Goal: Transaction & Acquisition: Subscribe to service/newsletter

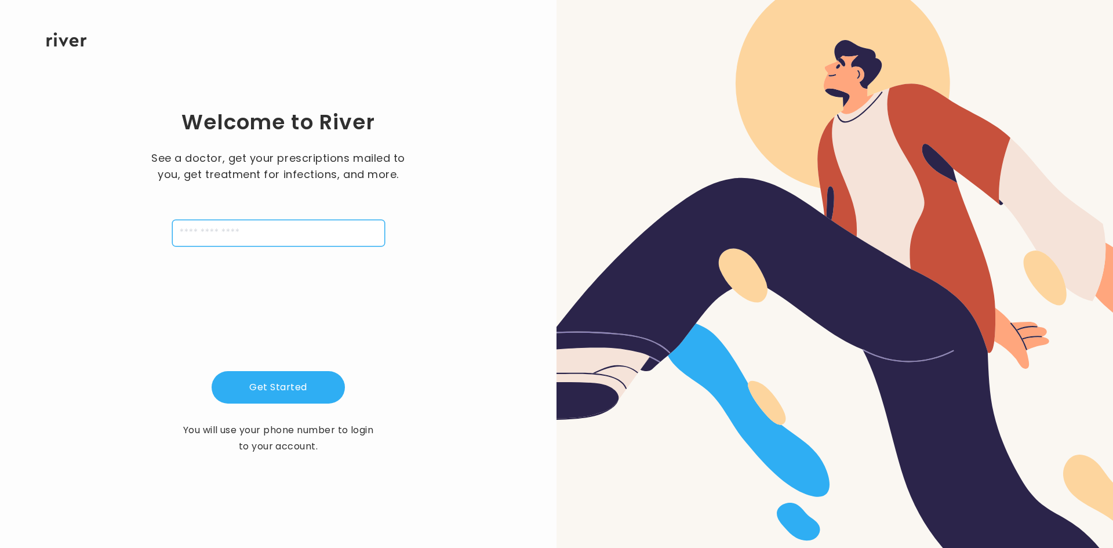
click at [261, 243] on input "tel" at bounding box center [278, 233] width 213 height 27
type input "**********"
click at [270, 377] on button "Get Started" at bounding box center [278, 387] width 133 height 32
click at [256, 238] on input "tel" at bounding box center [278, 233] width 213 height 27
click at [254, 242] on input "*****" at bounding box center [278, 233] width 213 height 27
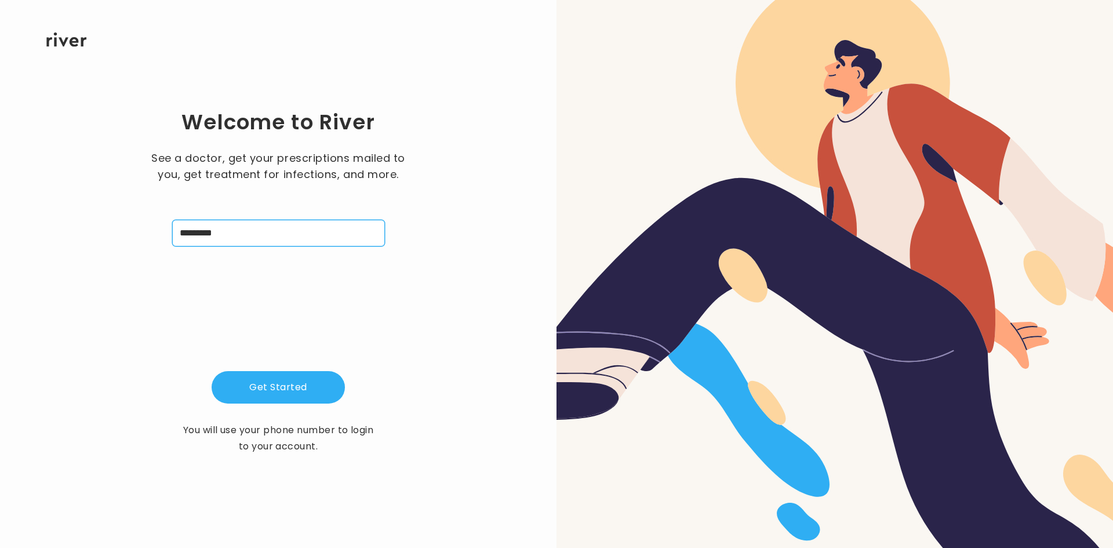
click at [254, 242] on input "*********" at bounding box center [278, 233] width 213 height 27
type input "**********"
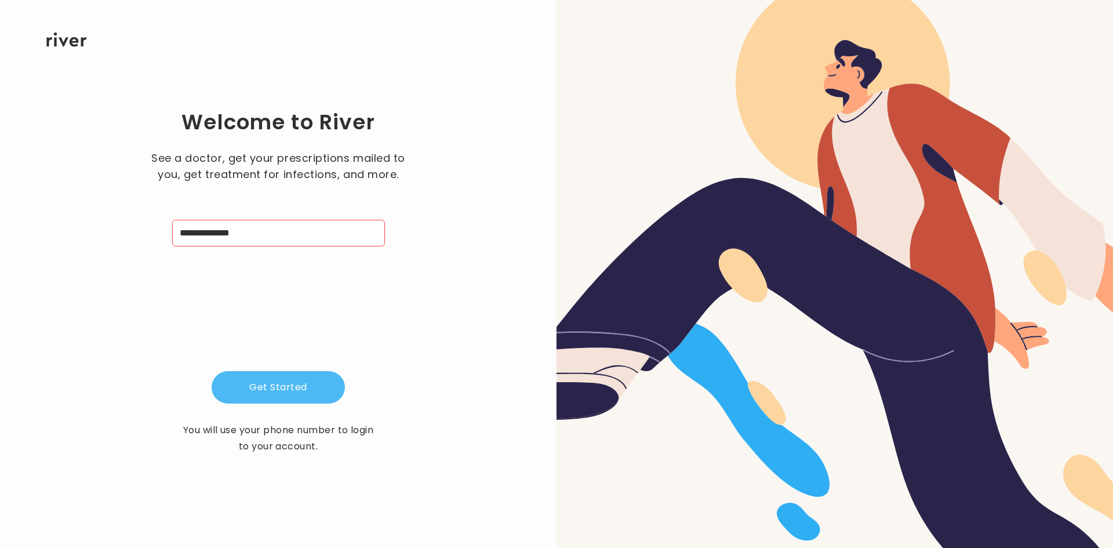
click at [267, 390] on button "Get Started" at bounding box center [278, 387] width 133 height 32
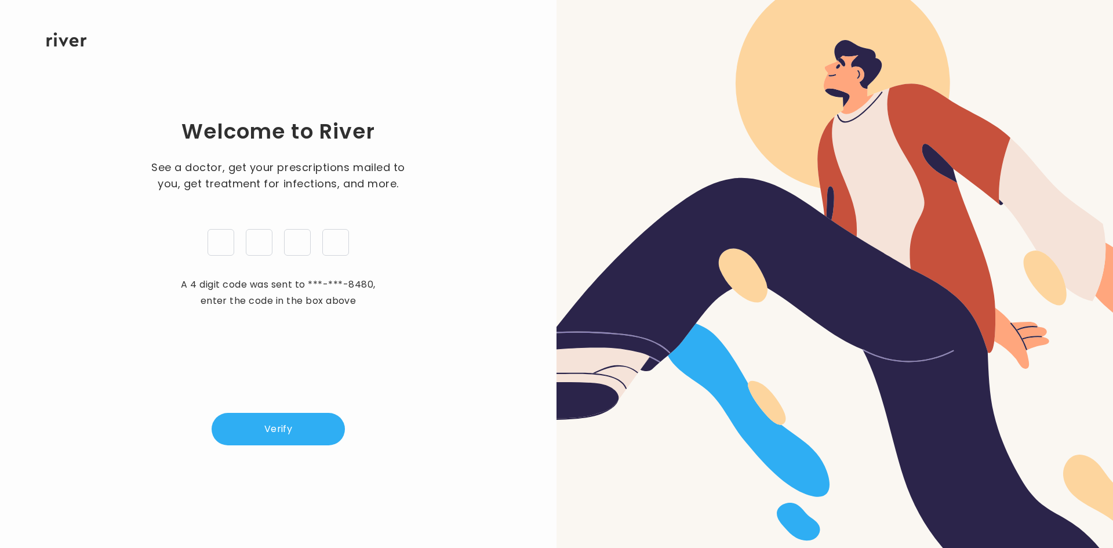
type input "*"
click at [259, 426] on button "Verify" at bounding box center [278, 429] width 133 height 32
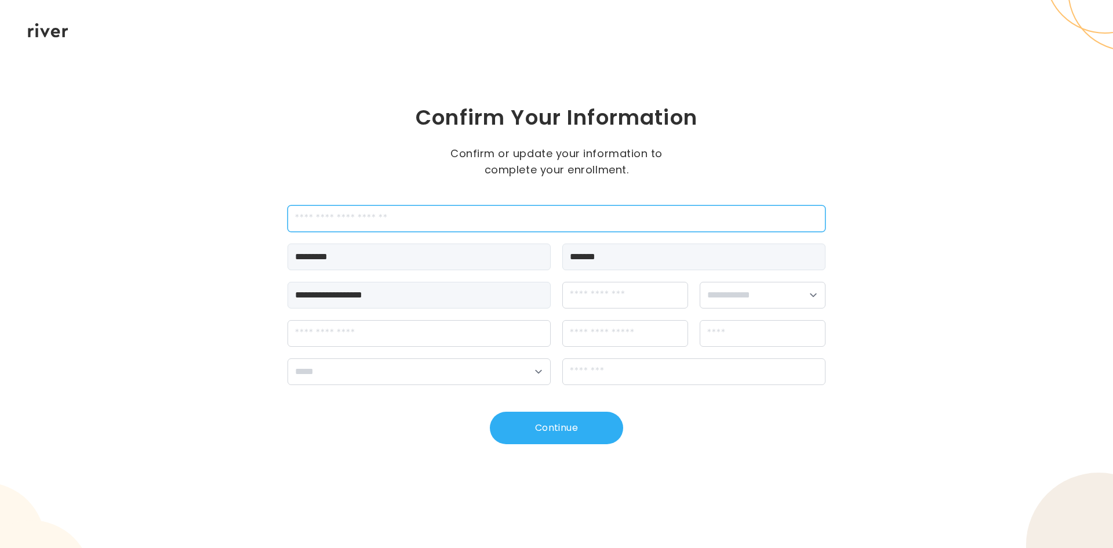
click at [393, 217] on input "employeeId" at bounding box center [556, 218] width 538 height 27
type input "*******"
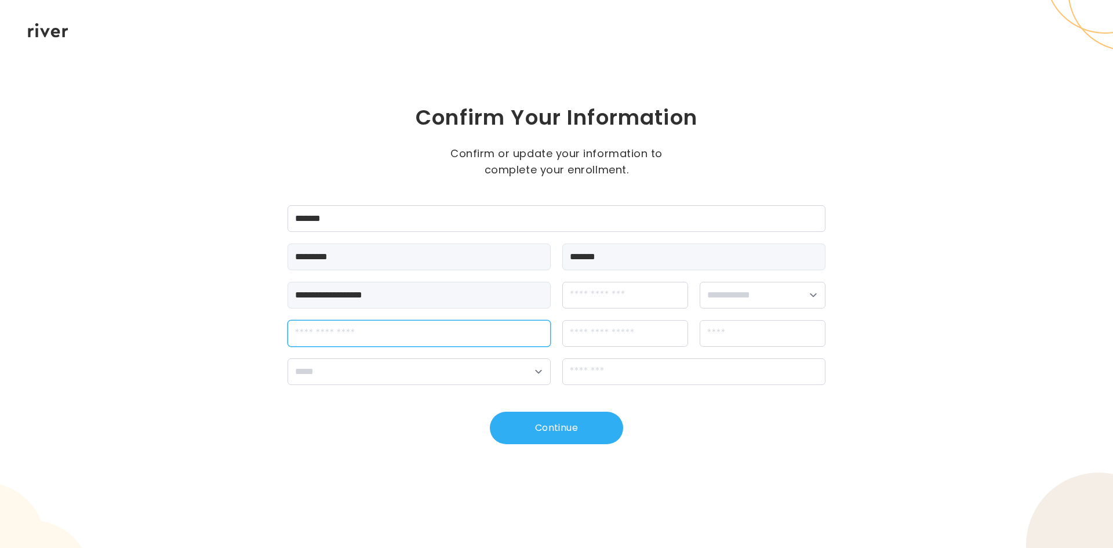
click at [448, 337] on input "streetAddress" at bounding box center [418, 333] width 263 height 27
click at [775, 293] on select "**********" at bounding box center [763, 295] width 126 height 27
select select "****"
click at [700, 282] on select "**********" at bounding box center [763, 295] width 126 height 27
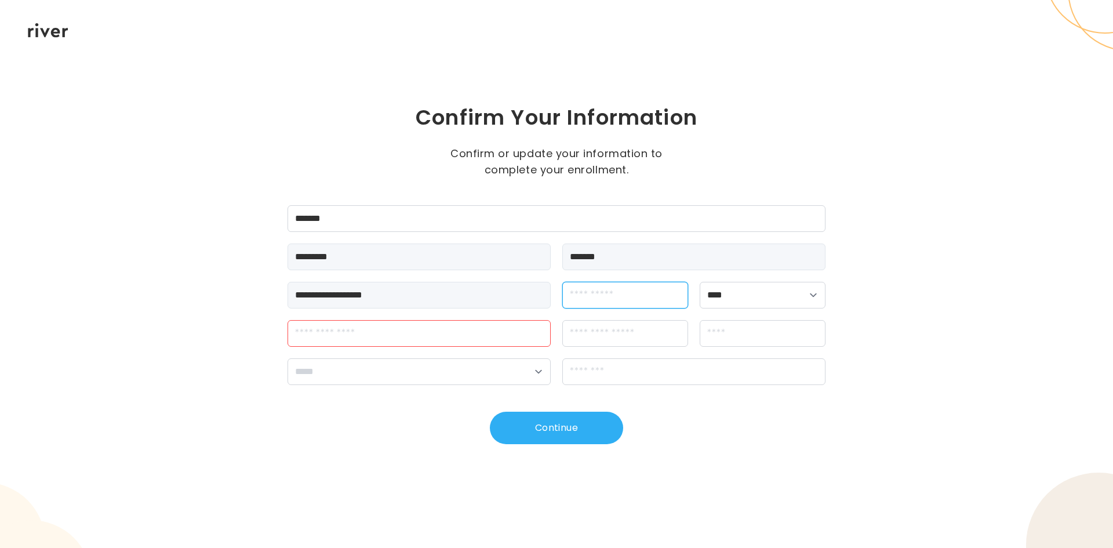
click at [638, 301] on input "dateOfBirth" at bounding box center [625, 295] width 126 height 27
type input "**********"
click at [341, 325] on input "streetAddress" at bounding box center [418, 333] width 263 height 27
type input "**********"
click at [756, 336] on input "city" at bounding box center [763, 333] width 126 height 27
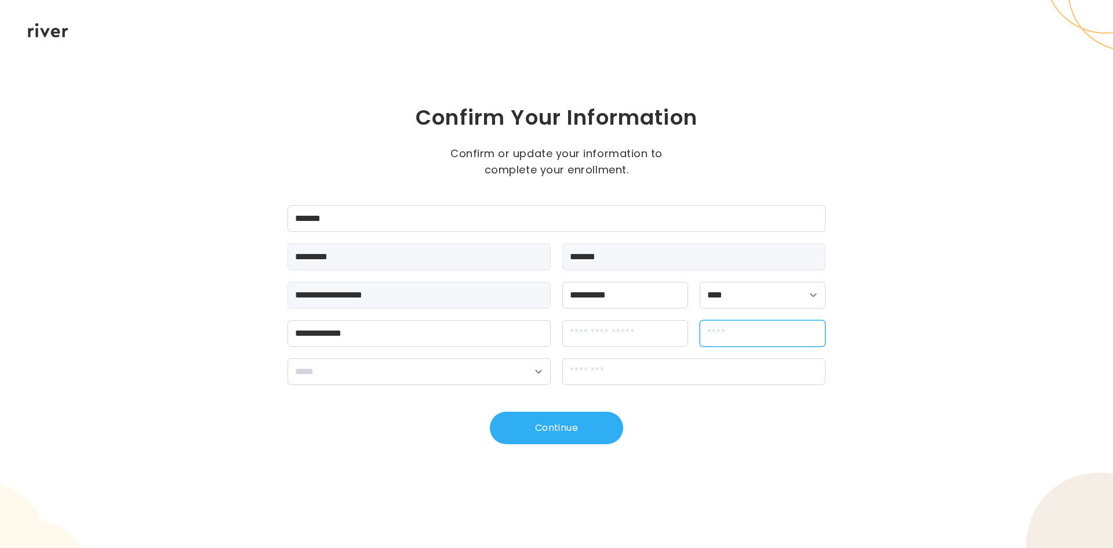
type input "**********"
drag, startPoint x: 639, startPoint y: 360, endPoint x: 633, endPoint y: 365, distance: 7.8
click at [634, 365] on input "zipCode" at bounding box center [693, 371] width 263 height 27
click at [370, 384] on select "**********" at bounding box center [418, 371] width 263 height 27
select select "**"
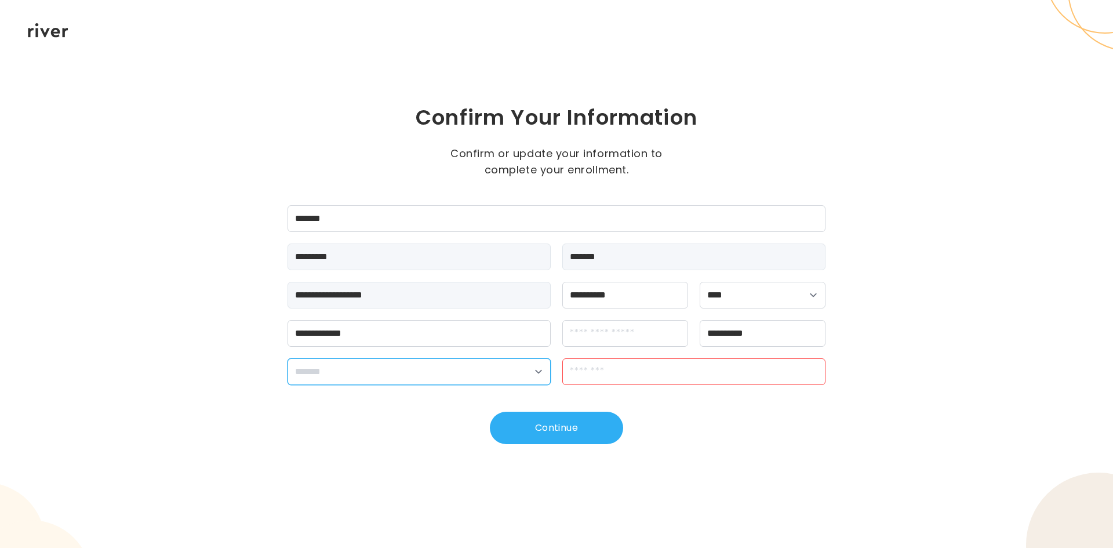
click at [287, 358] on select "**********" at bounding box center [418, 371] width 263 height 27
click at [615, 372] on input "zipCode" at bounding box center [693, 371] width 263 height 27
click at [642, 368] on input "zipCode" at bounding box center [693, 371] width 263 height 27
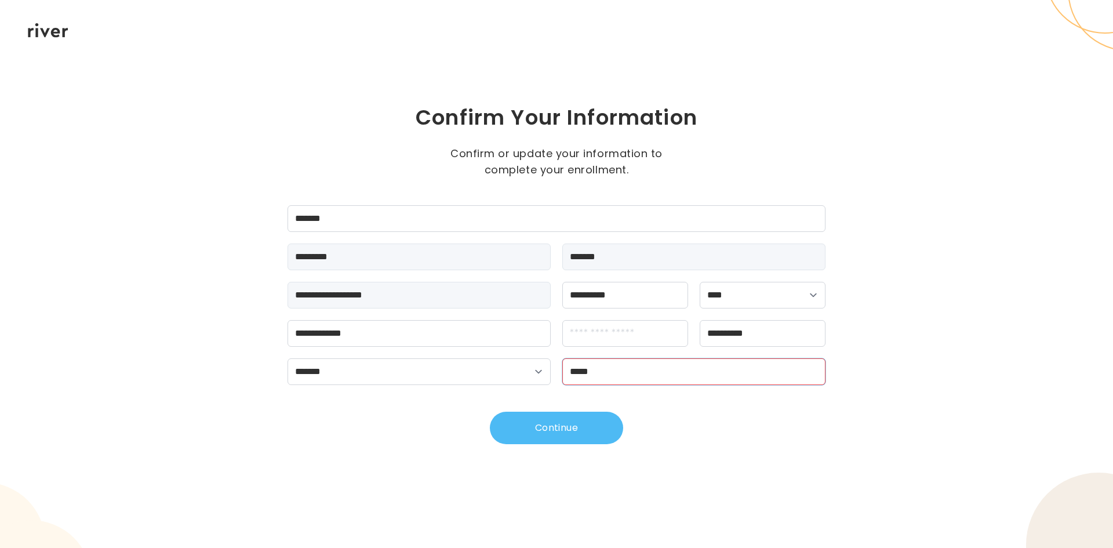
type input "*****"
click at [566, 418] on button "Continue" at bounding box center [556, 428] width 133 height 32
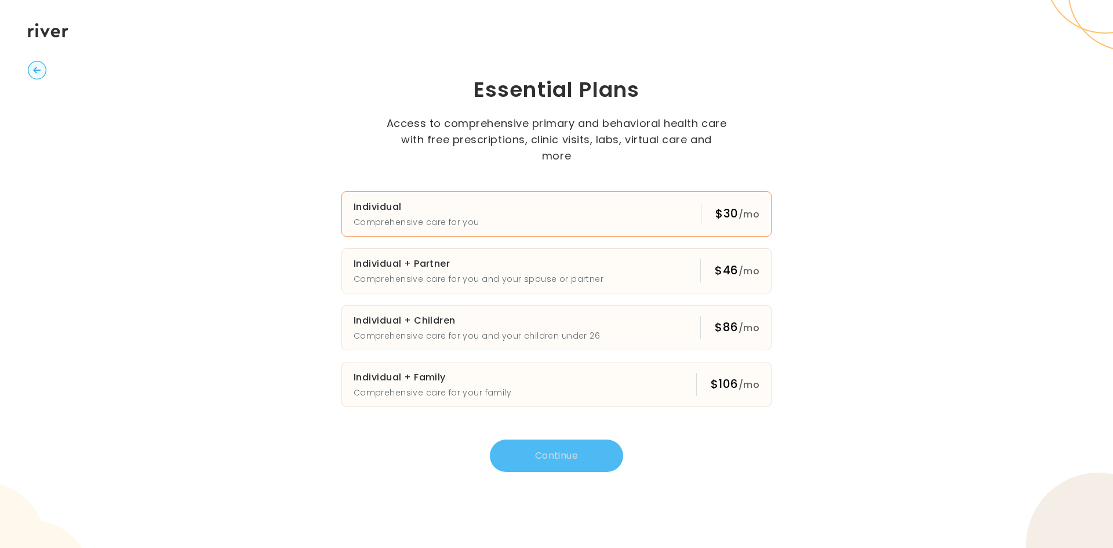
click at [505, 216] on button "Individual Comprehensive care for you $30 /mo" at bounding box center [556, 213] width 430 height 45
click at [544, 458] on button "Continue" at bounding box center [556, 455] width 133 height 32
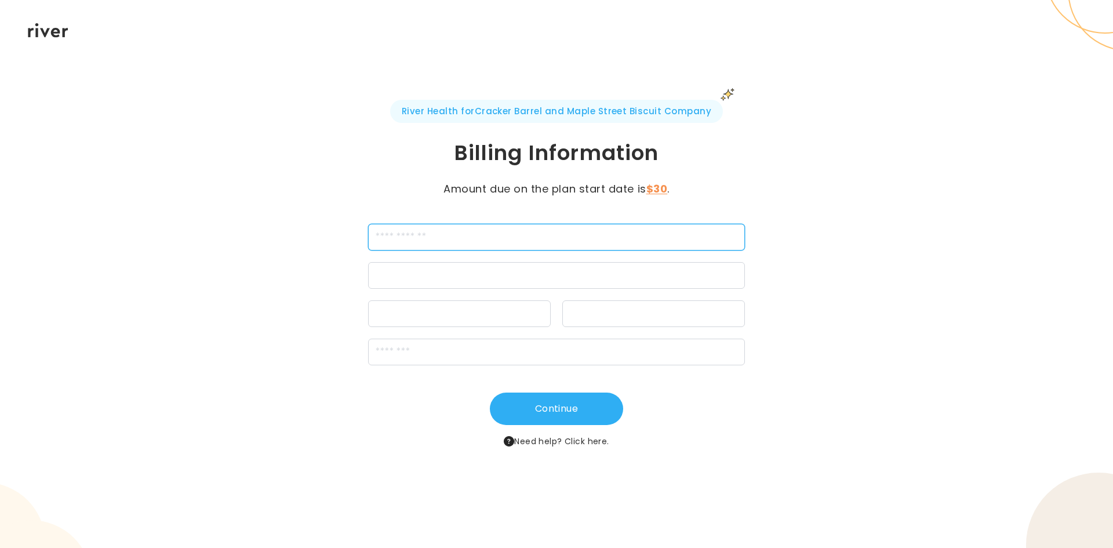
click at [482, 227] on input "cardName" at bounding box center [556, 237] width 377 height 27
type input "*"
type input "**********"
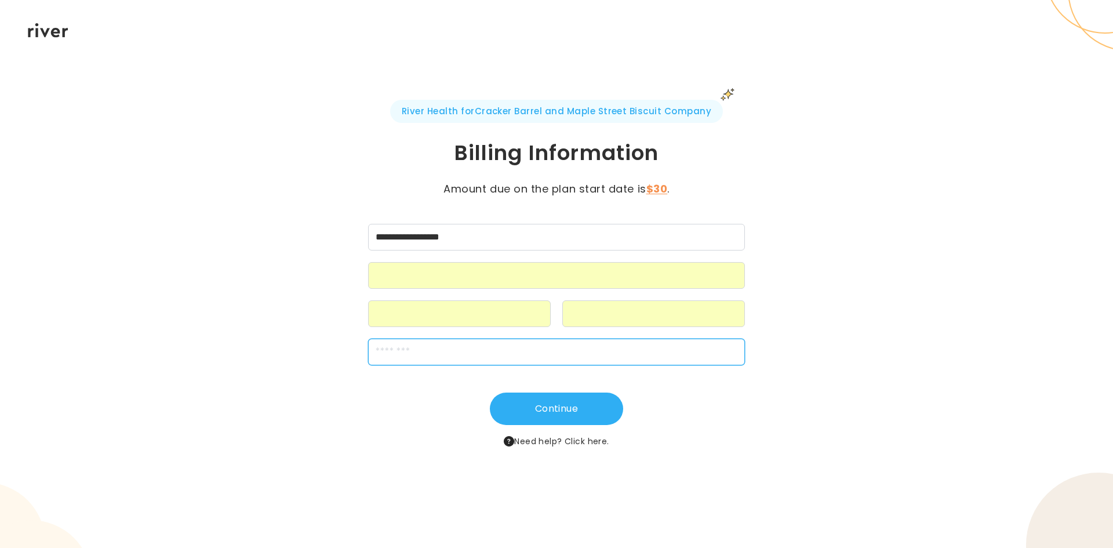
click at [419, 354] on input "zipCode" at bounding box center [556, 351] width 377 height 27
type input "*****"
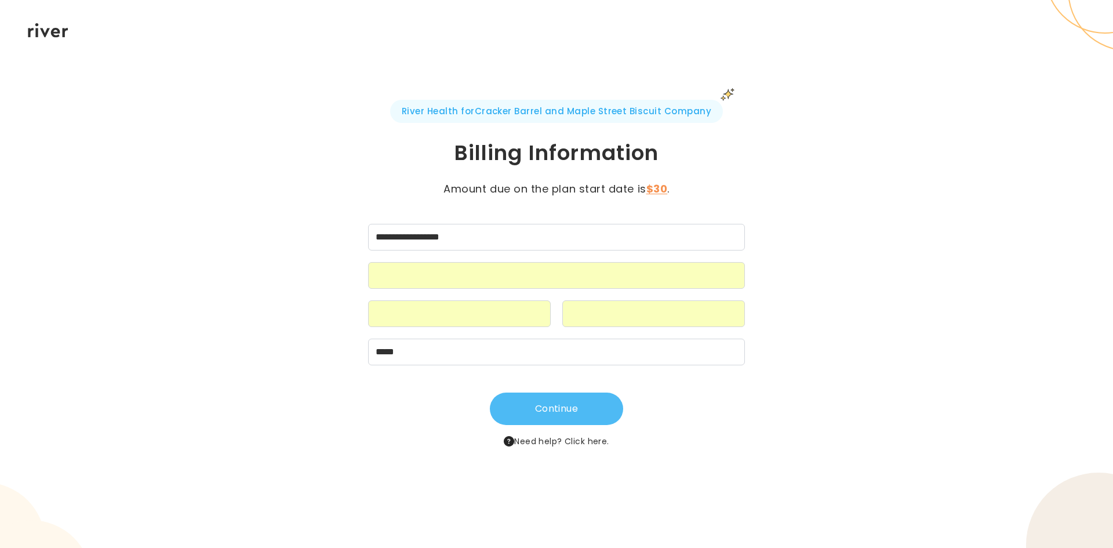
click at [527, 416] on button "Continue" at bounding box center [556, 408] width 133 height 32
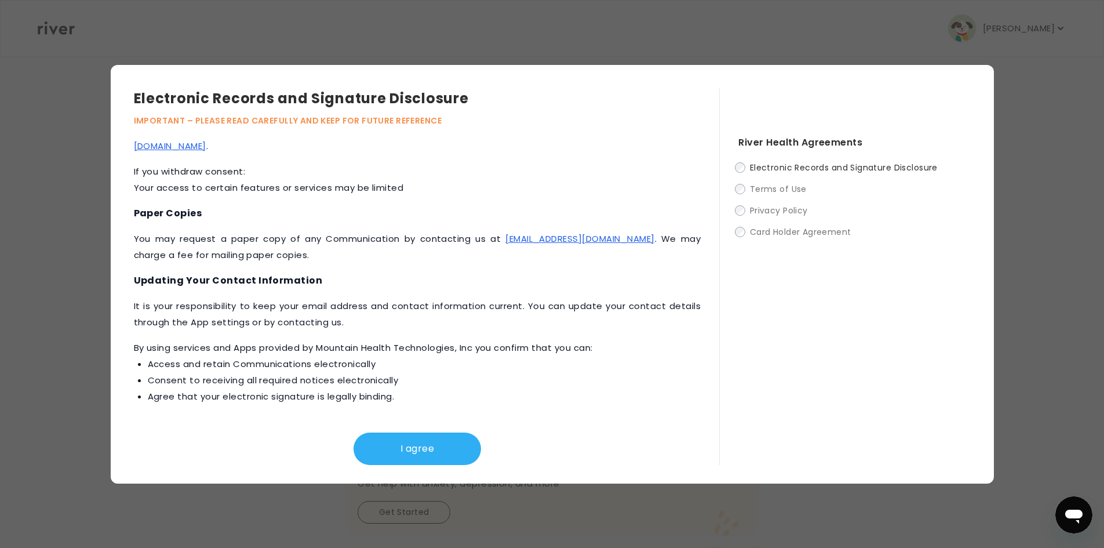
scroll to position [490, 0]
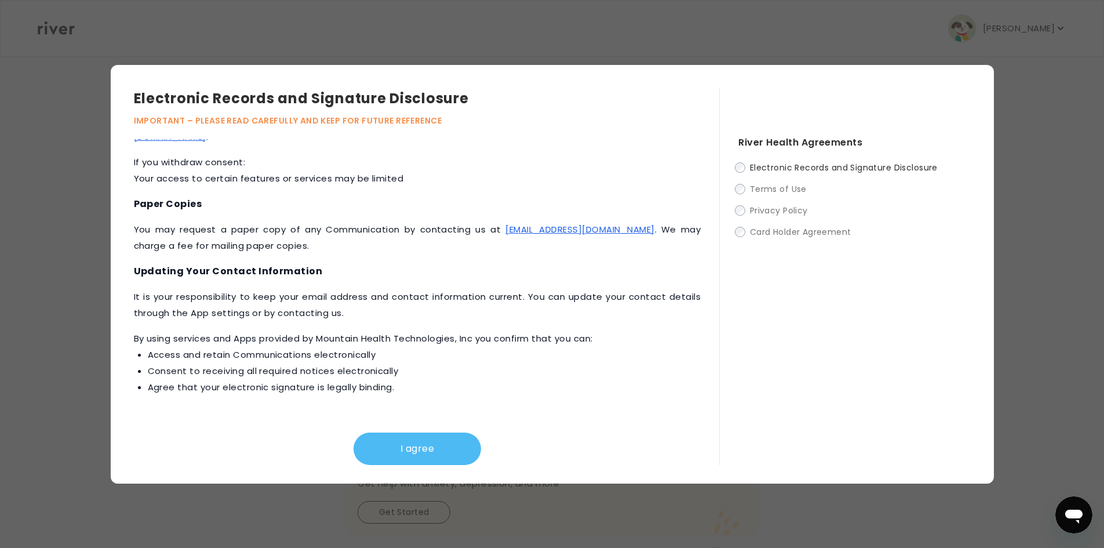
click at [415, 450] on button "I agree" at bounding box center [418, 448] width 128 height 32
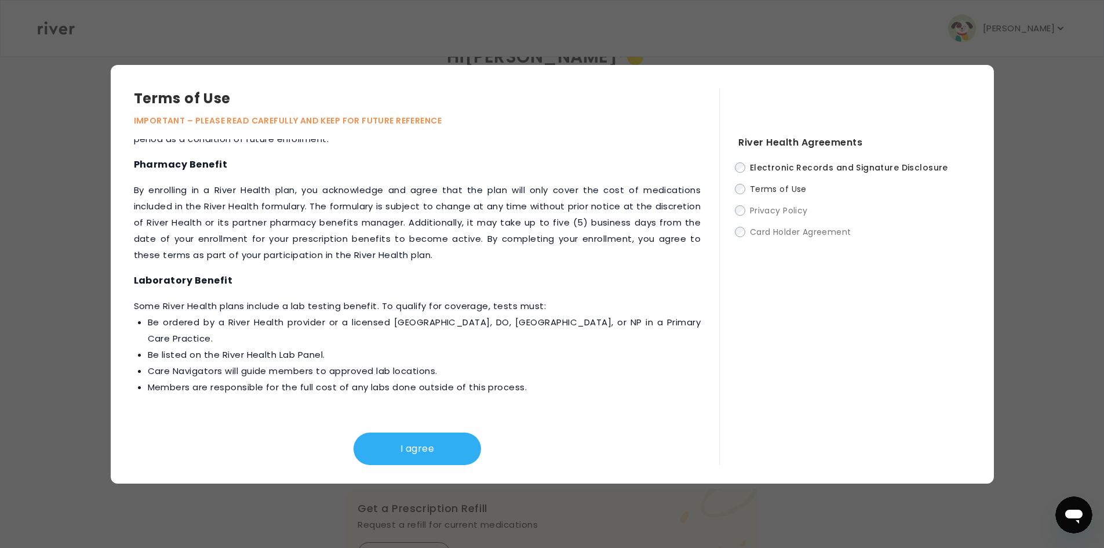
scroll to position [116, 0]
click at [424, 450] on button "I agree" at bounding box center [418, 448] width 128 height 32
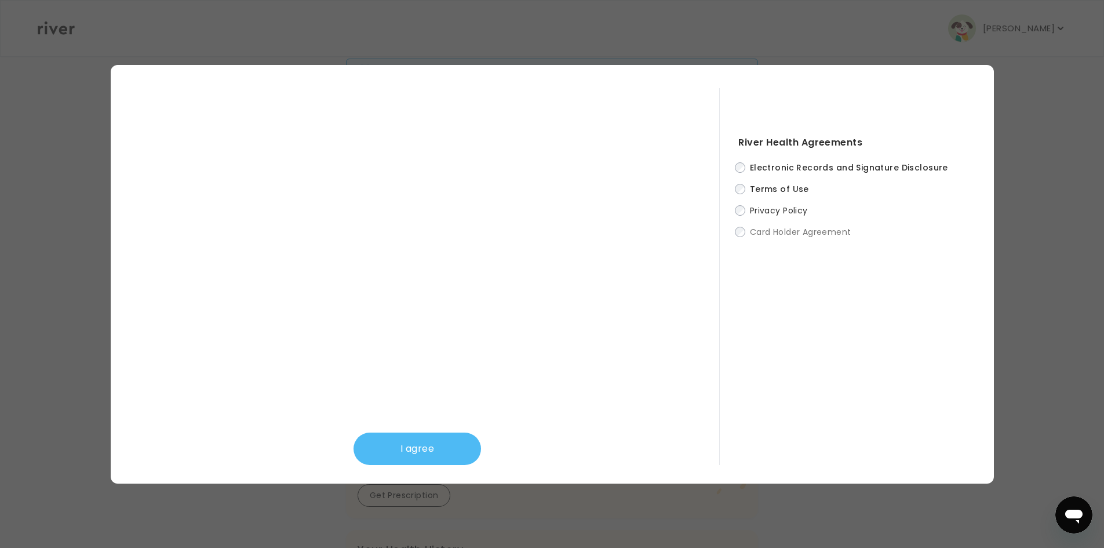
click at [452, 458] on button "I agree" at bounding box center [418, 448] width 128 height 32
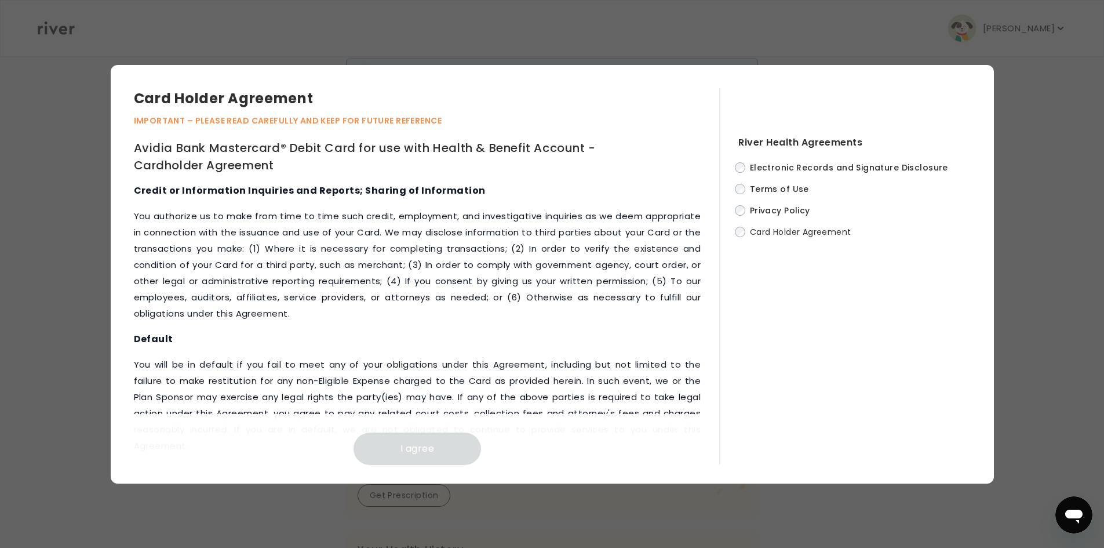
scroll to position [4844, 0]
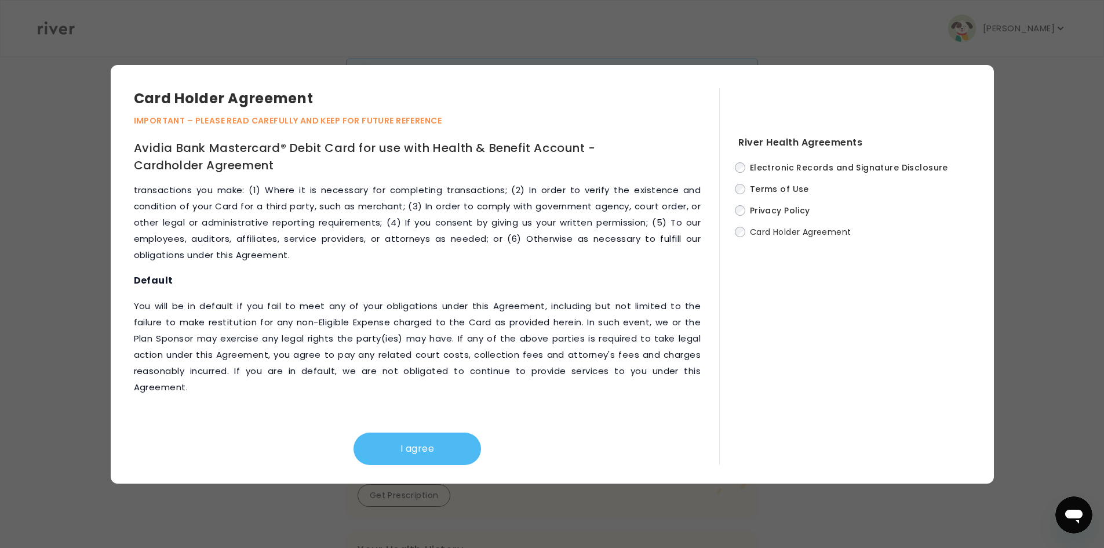
click at [425, 449] on button "I agree" at bounding box center [418, 448] width 128 height 32
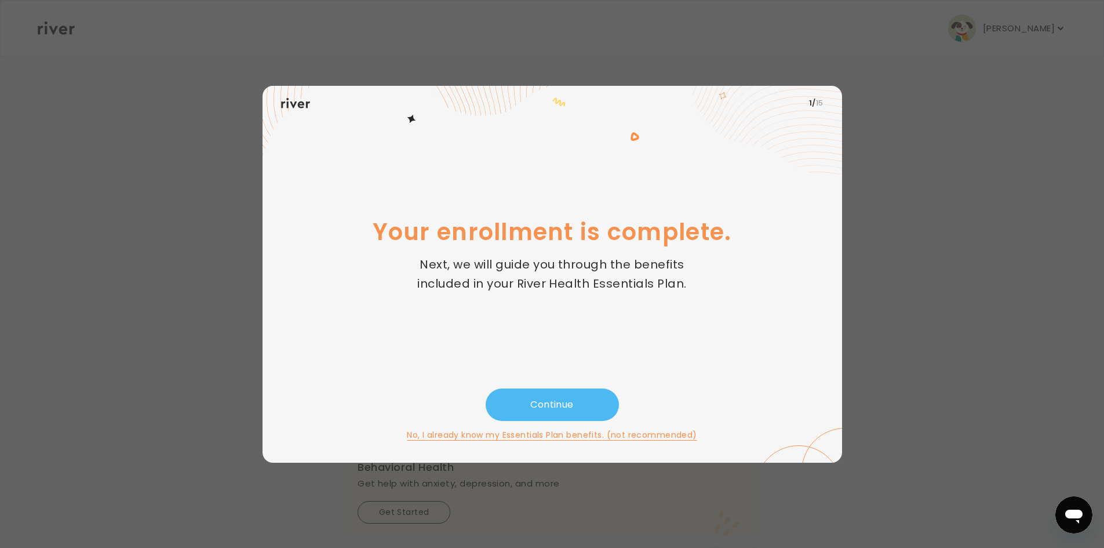
click at [547, 402] on button "Continue" at bounding box center [552, 404] width 133 height 32
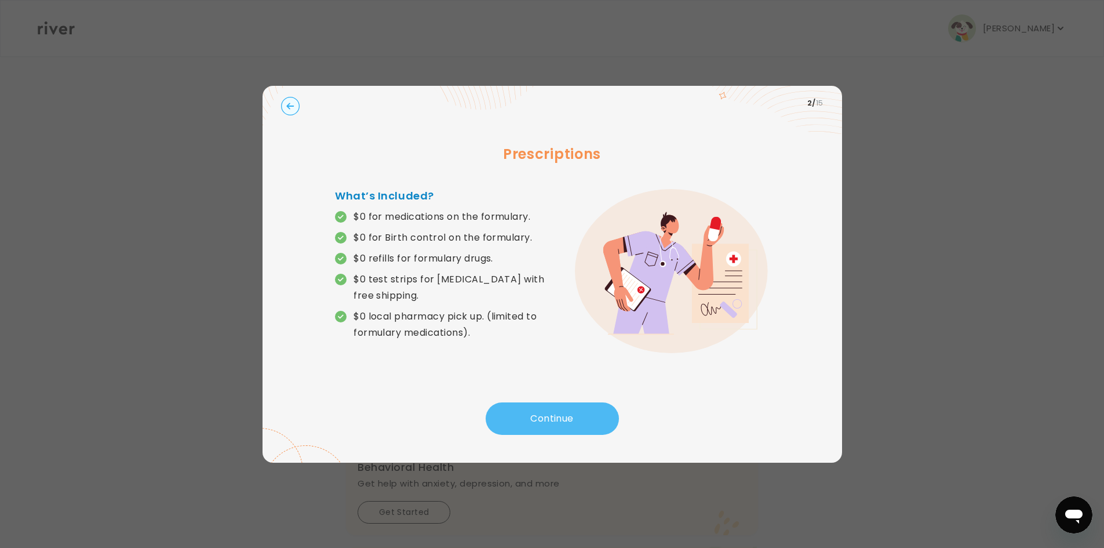
click at [551, 415] on button "Continue" at bounding box center [552, 418] width 133 height 32
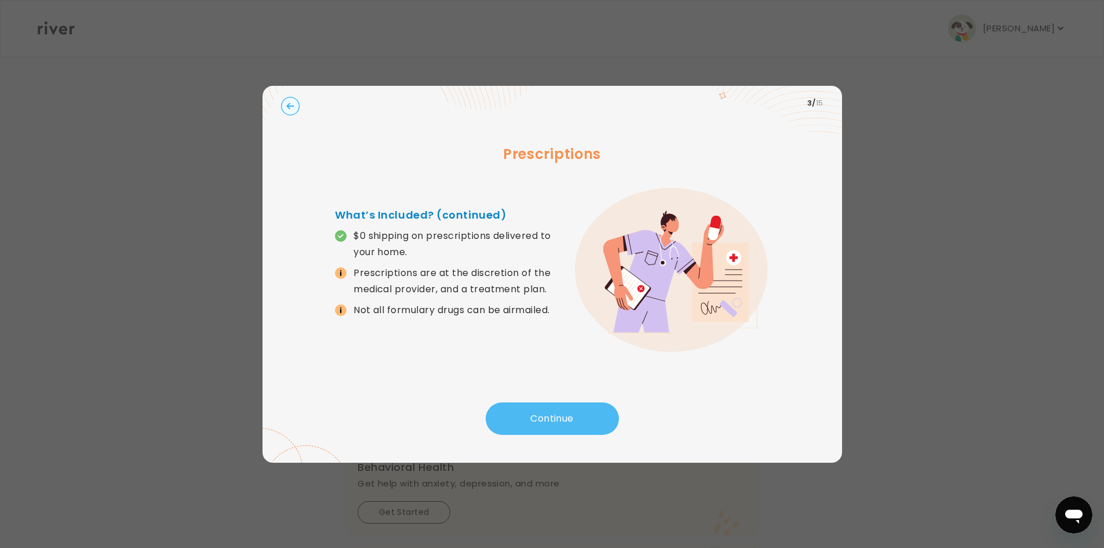
click at [552, 425] on button "Continue" at bounding box center [552, 418] width 133 height 32
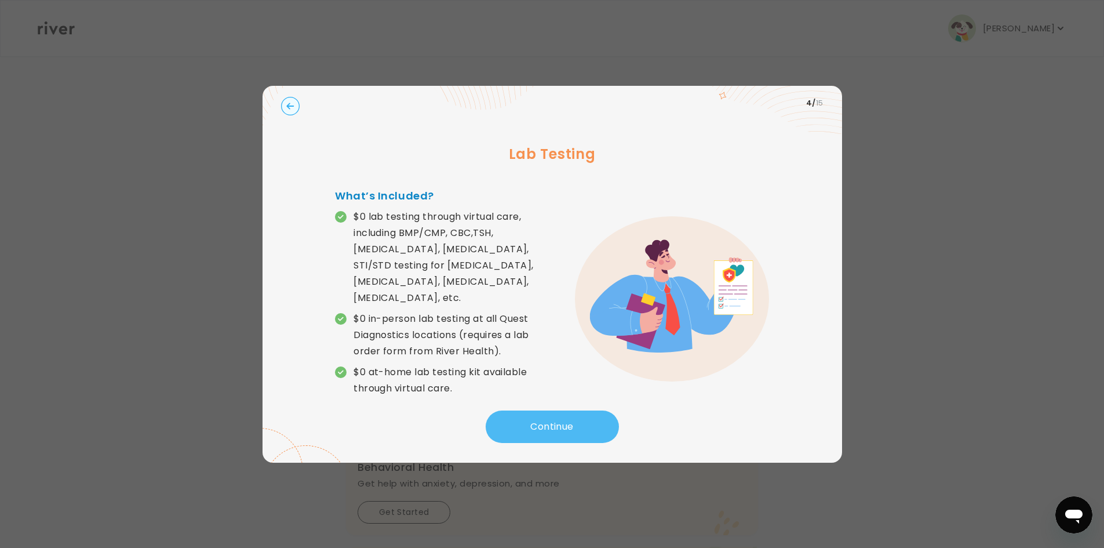
click at [545, 417] on button "Continue" at bounding box center [552, 426] width 133 height 32
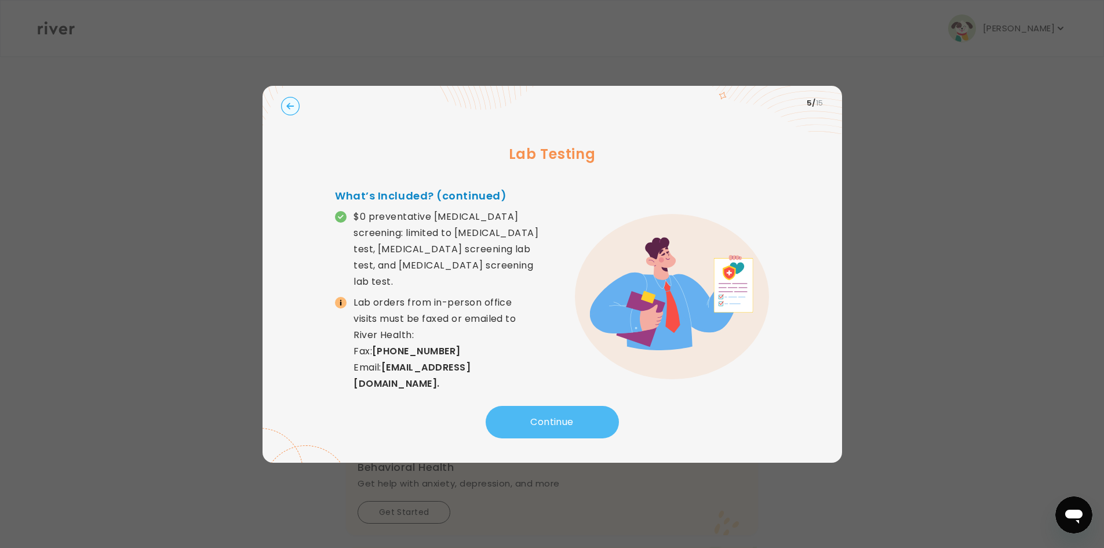
click at [549, 428] on button "Continue" at bounding box center [552, 422] width 133 height 32
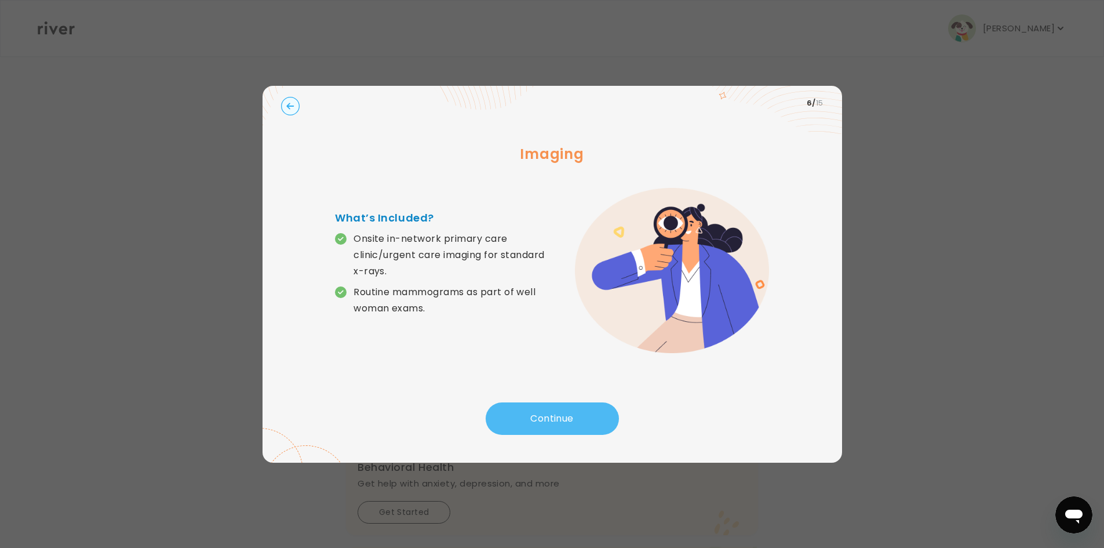
click at [552, 417] on button "Continue" at bounding box center [552, 418] width 133 height 32
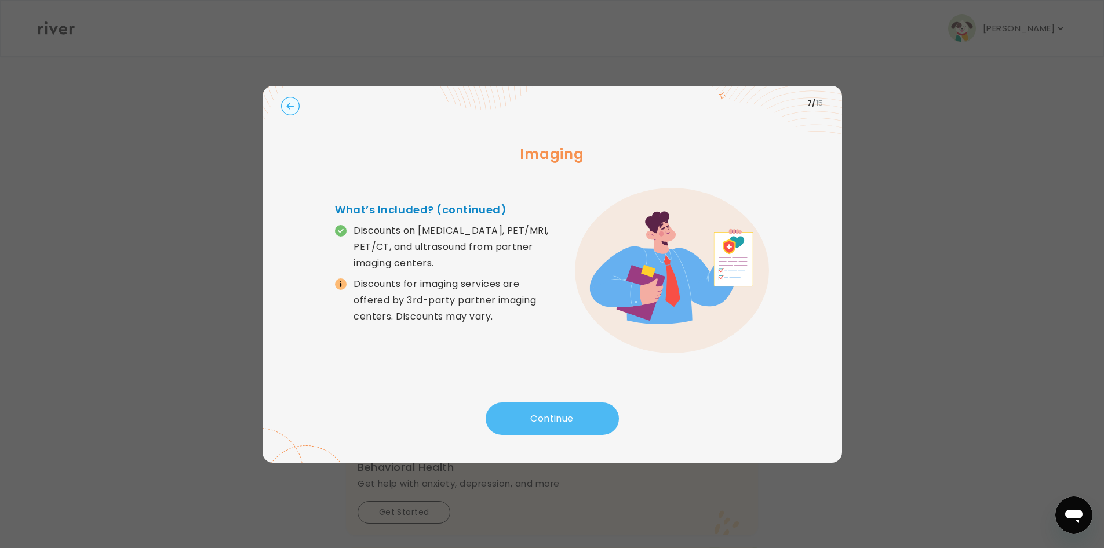
click at [547, 425] on button "Continue" at bounding box center [552, 418] width 133 height 32
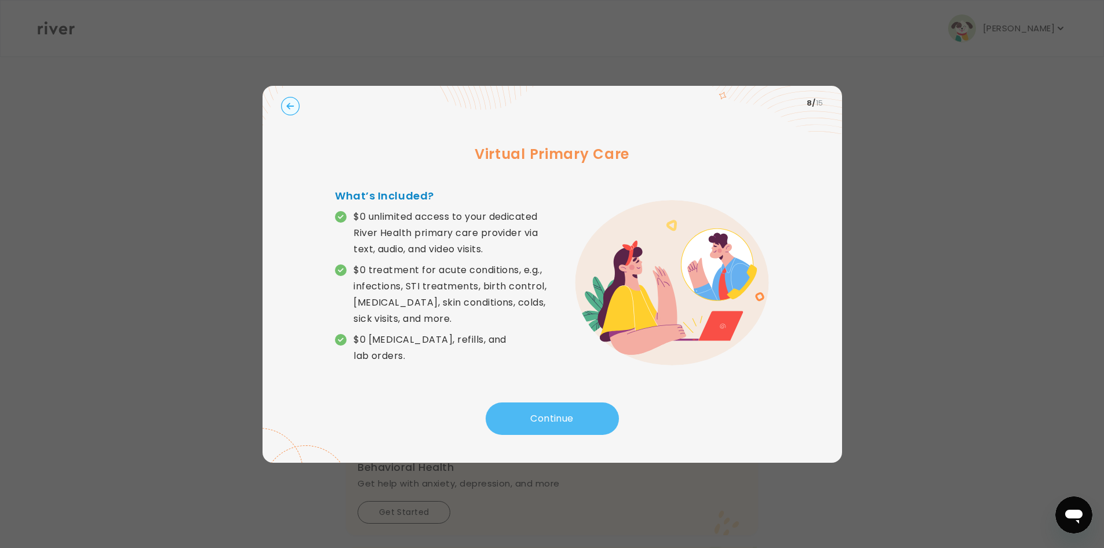
click at [542, 415] on button "Continue" at bounding box center [552, 418] width 133 height 32
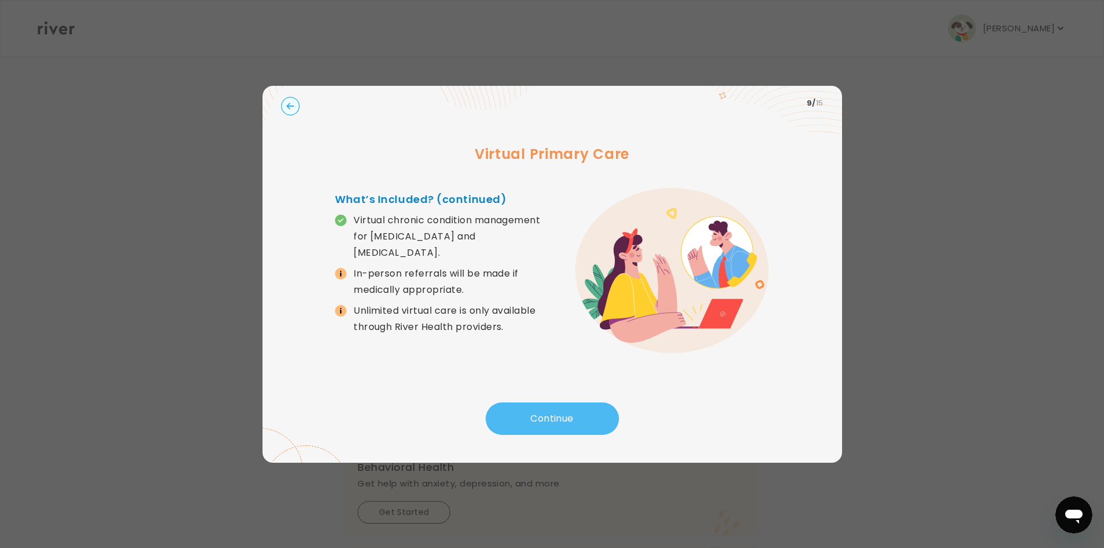
click at [535, 421] on button "Continue" at bounding box center [552, 418] width 133 height 32
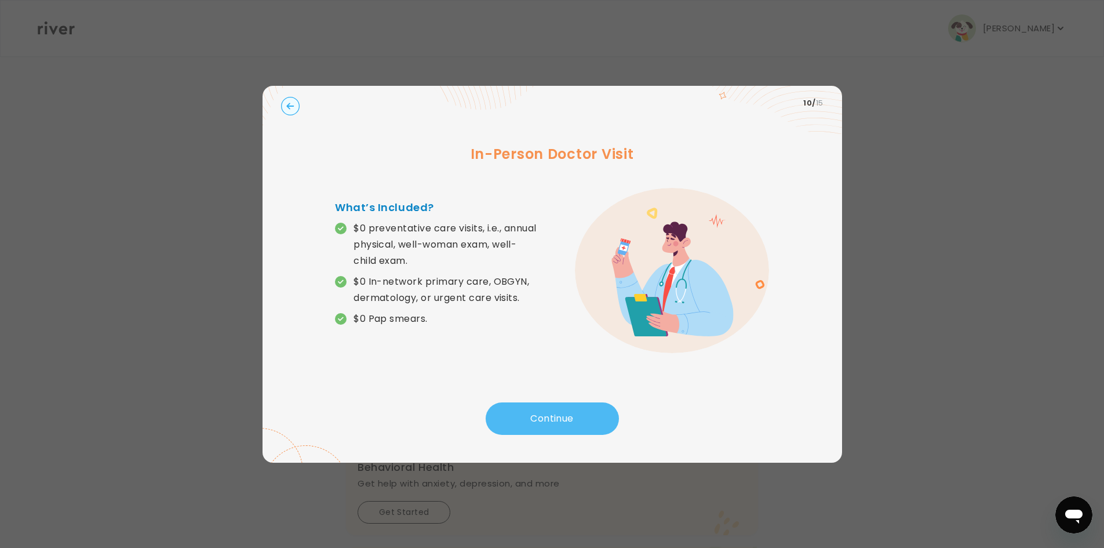
click at [530, 421] on button "Continue" at bounding box center [552, 418] width 133 height 32
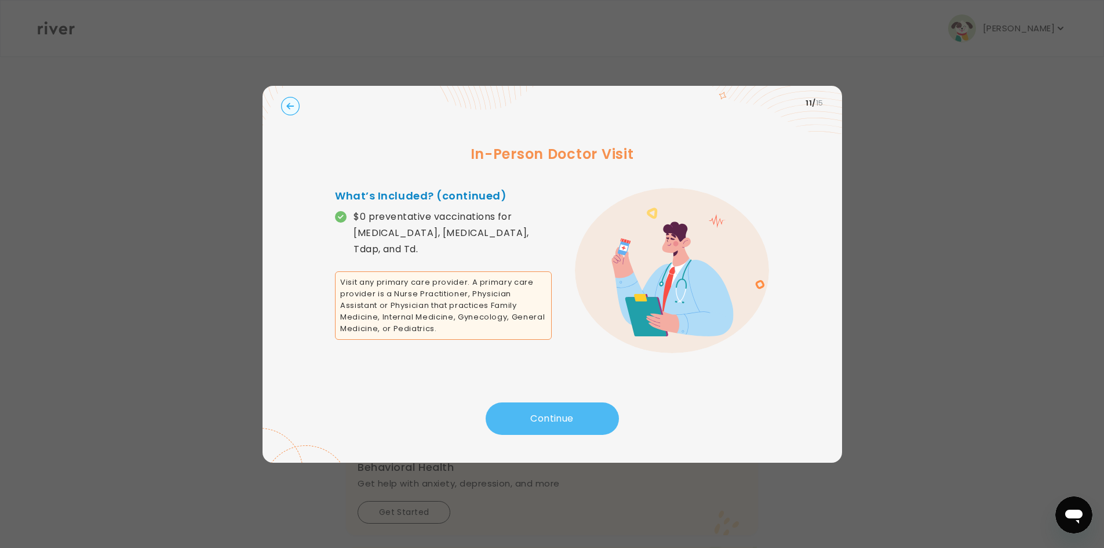
click at [531, 417] on button "Continue" at bounding box center [552, 418] width 133 height 32
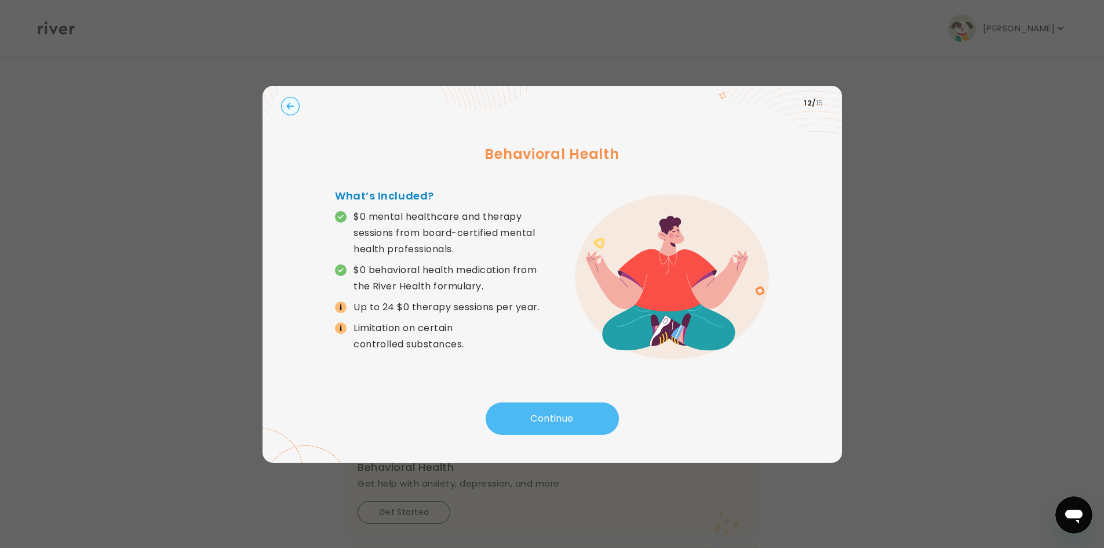
click at [534, 414] on button "Continue" at bounding box center [552, 418] width 133 height 32
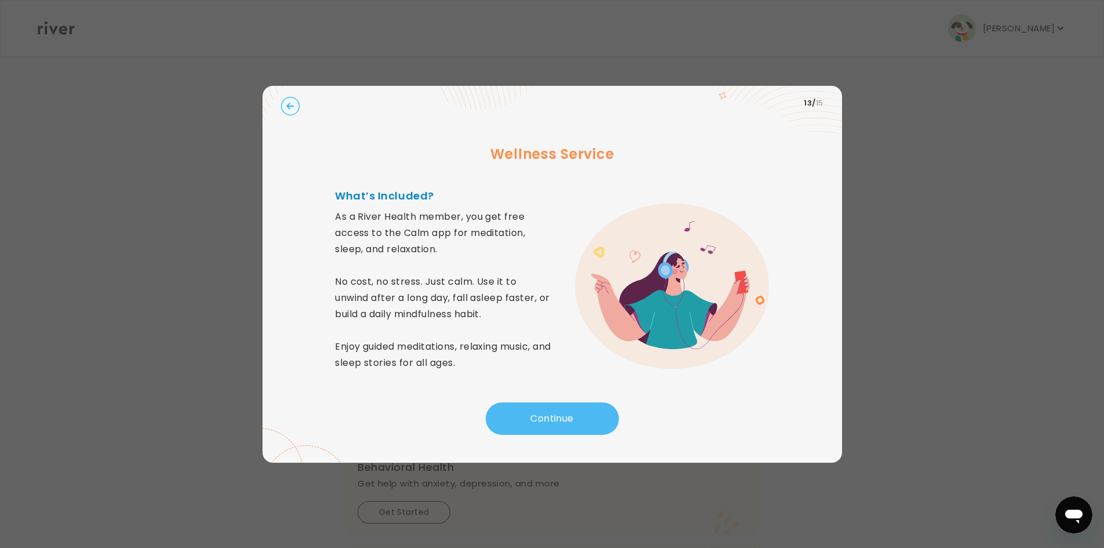
click at [530, 417] on button "Continue" at bounding box center [552, 418] width 133 height 32
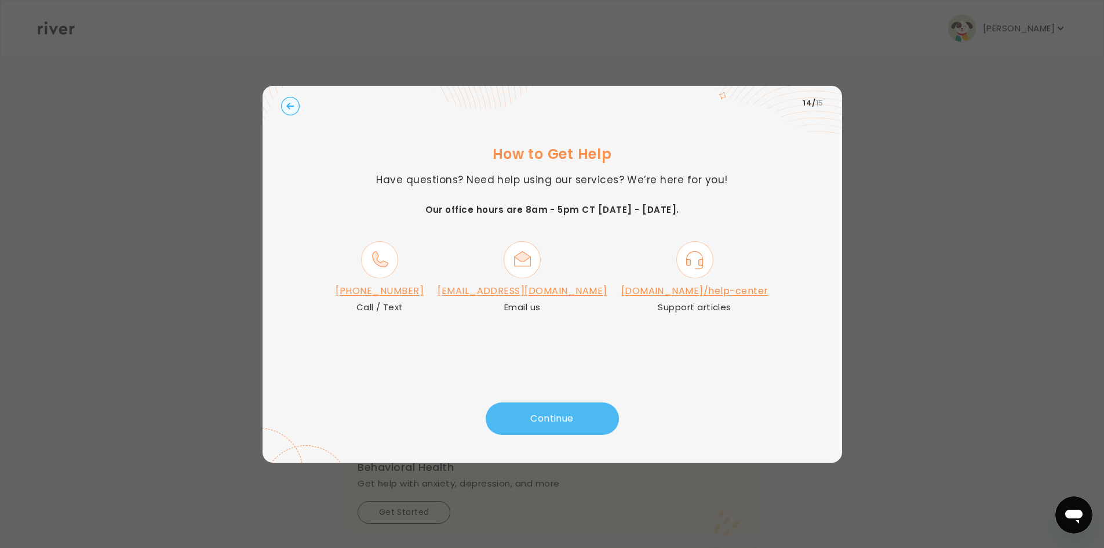
click at [556, 414] on button "Continue" at bounding box center [552, 418] width 133 height 32
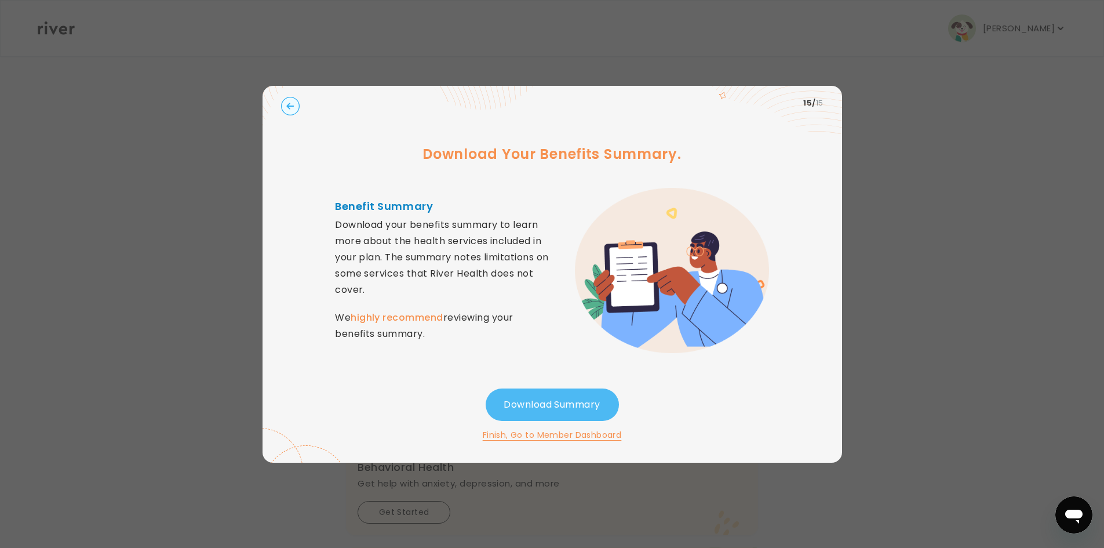
click at [518, 400] on button "Download Summary" at bounding box center [552, 404] width 133 height 32
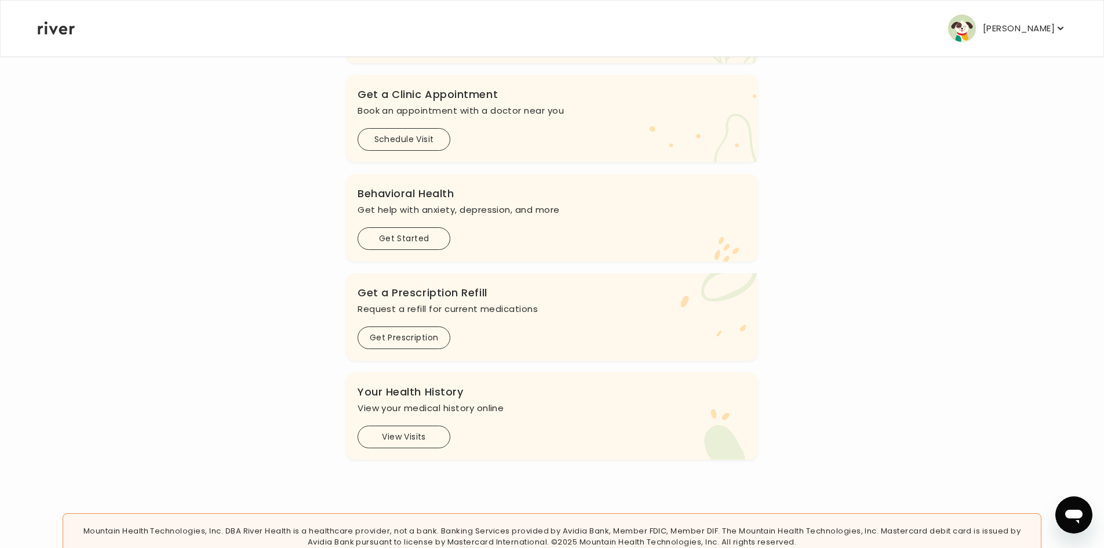
scroll to position [290, 0]
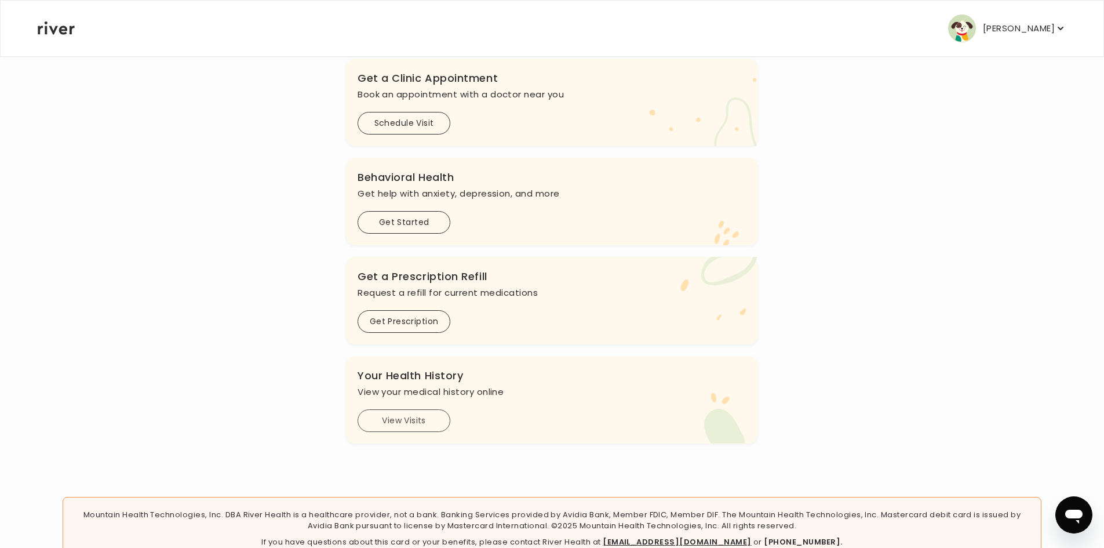
click at [407, 420] on button "View Visits" at bounding box center [404, 420] width 93 height 23
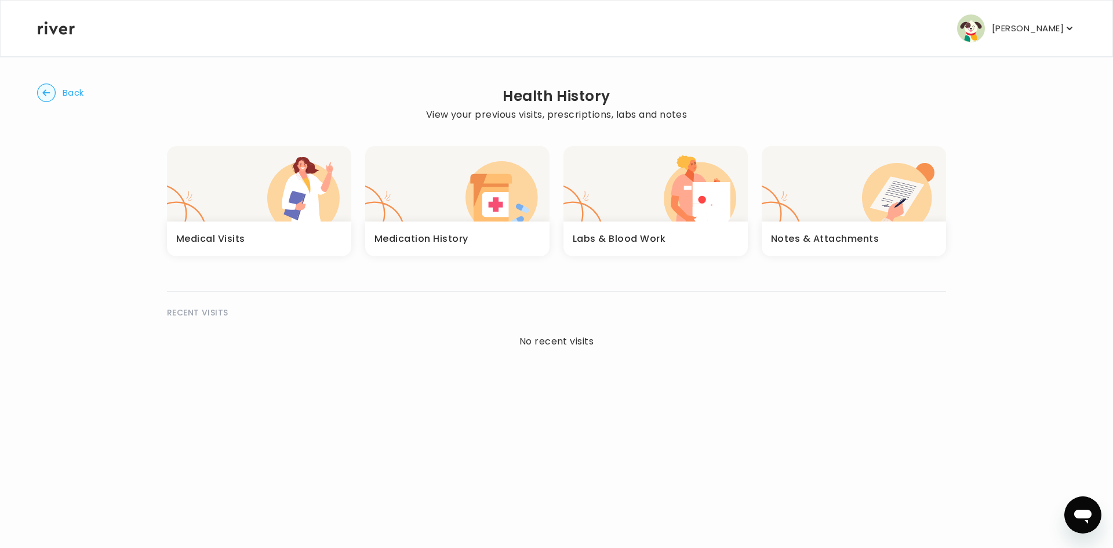
click at [458, 236] on h3 "Medication History" at bounding box center [421, 239] width 94 height 16
click at [60, 96] on button "Back" at bounding box center [60, 92] width 47 height 19
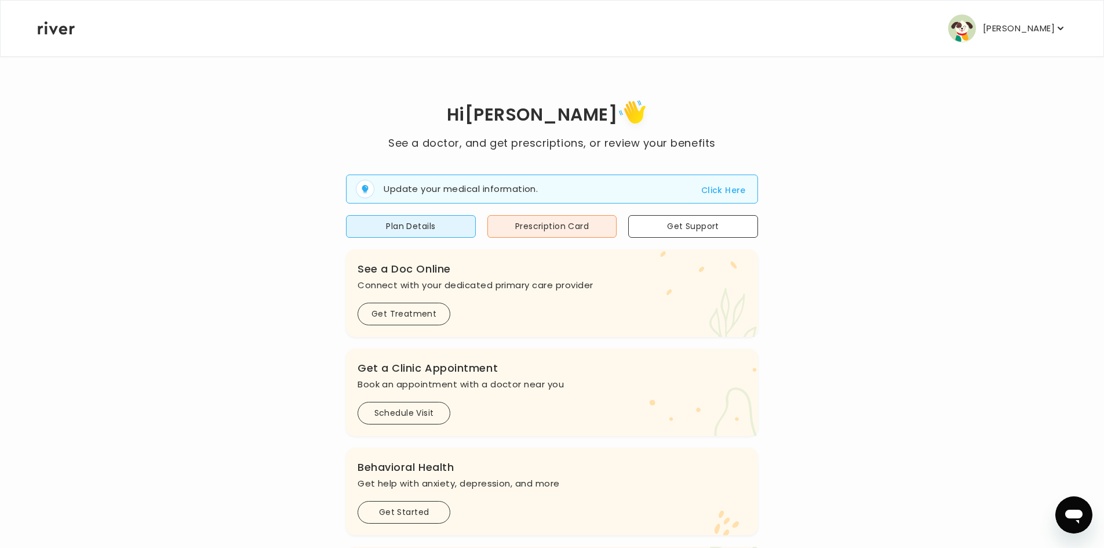
click at [727, 188] on button "Click Here" at bounding box center [723, 190] width 45 height 14
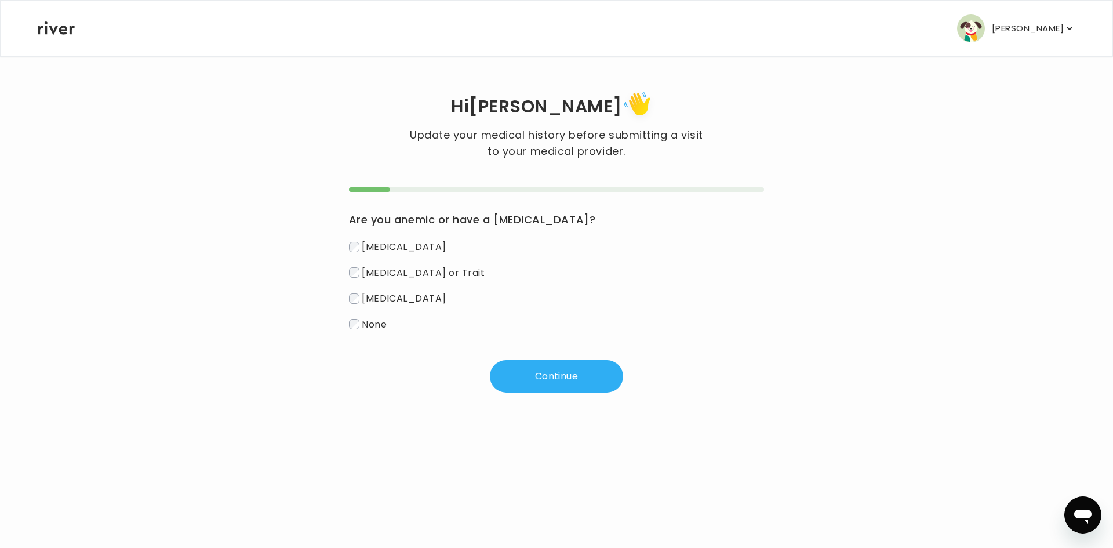
click at [358, 333] on div "Are you anemic or have a [MEDICAL_DATA]? [MEDICAL_DATA] [MEDICAL_DATA] or Trait…" at bounding box center [557, 289] width 416 height 205
click at [529, 376] on button "Continue" at bounding box center [556, 376] width 133 height 32
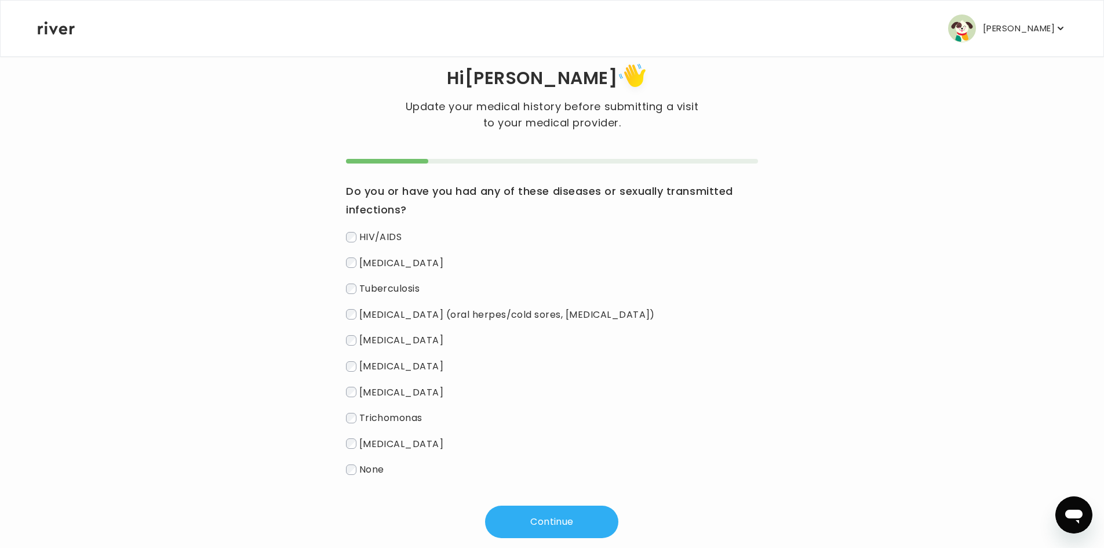
scroll to position [51, 0]
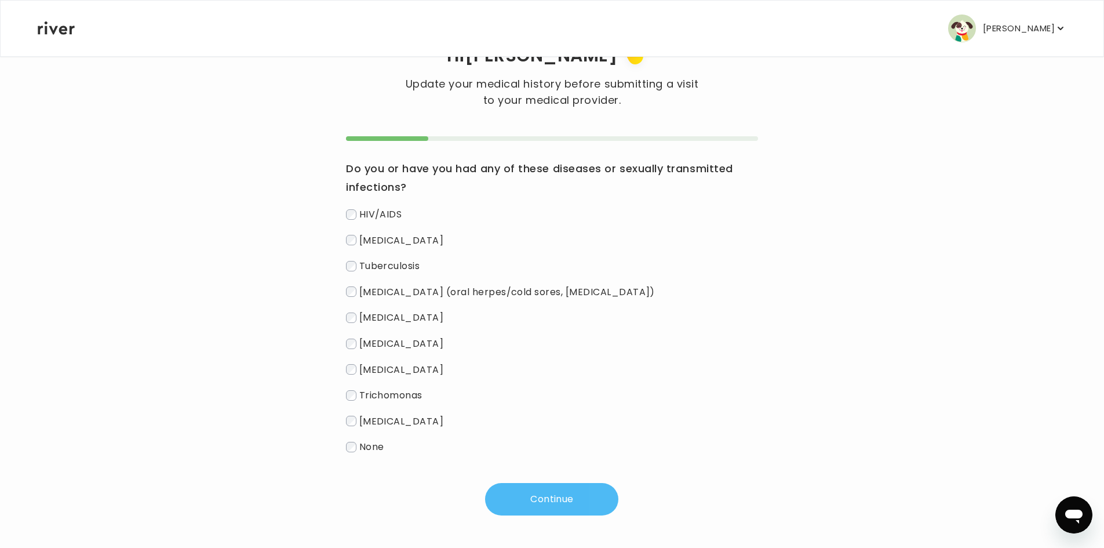
click at [517, 500] on button "Continue" at bounding box center [551, 499] width 133 height 32
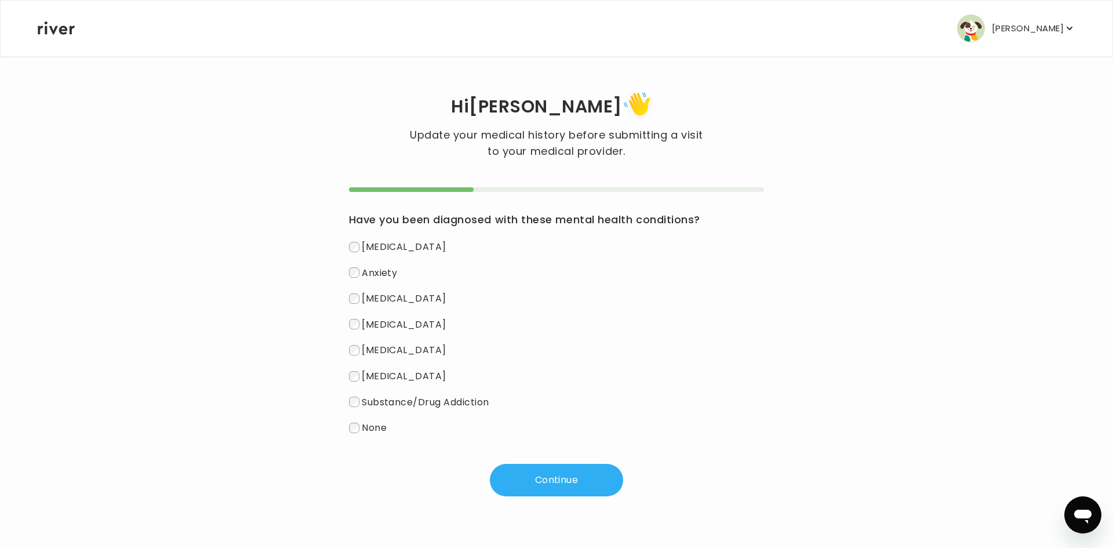
click at [353, 433] on label "None" at bounding box center [557, 427] width 416 height 17
click at [595, 487] on button "Continue" at bounding box center [556, 480] width 133 height 32
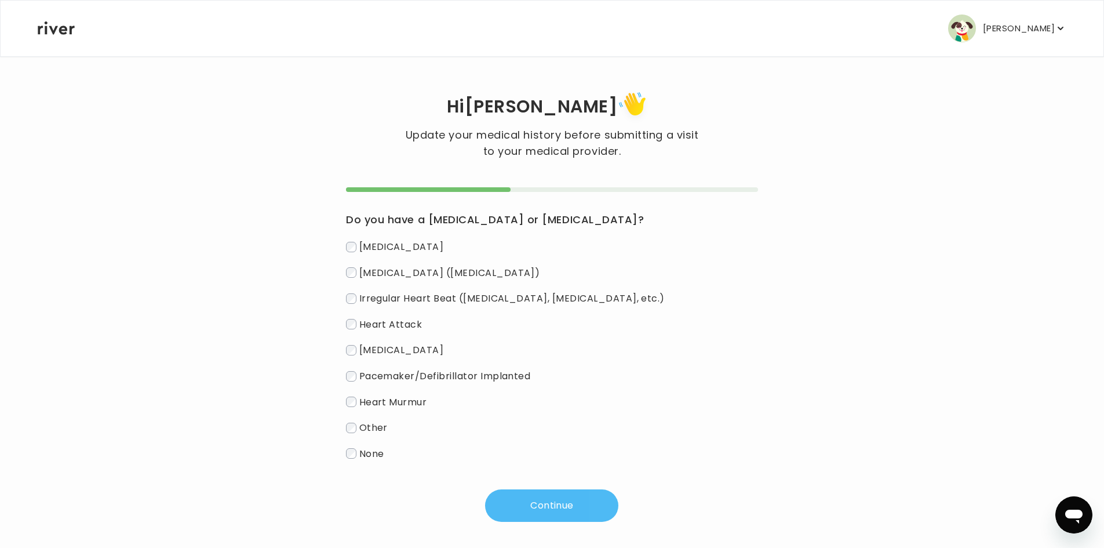
click at [560, 500] on button "Continue" at bounding box center [551, 505] width 133 height 32
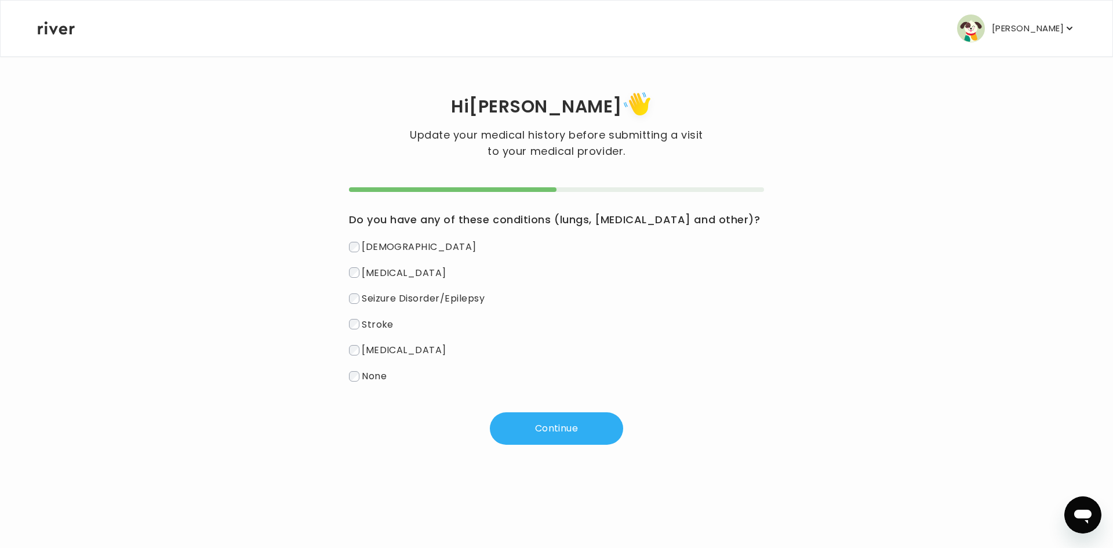
click at [559, 428] on button "Continue" at bounding box center [556, 428] width 133 height 32
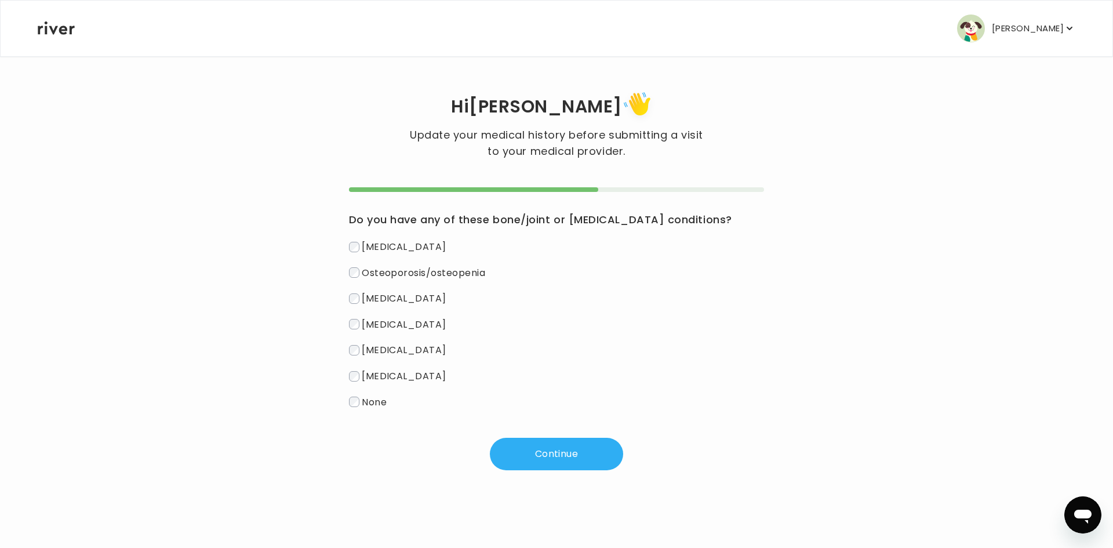
click at [356, 408] on label "None" at bounding box center [557, 402] width 416 height 17
click at [540, 445] on button "Continue" at bounding box center [556, 454] width 133 height 32
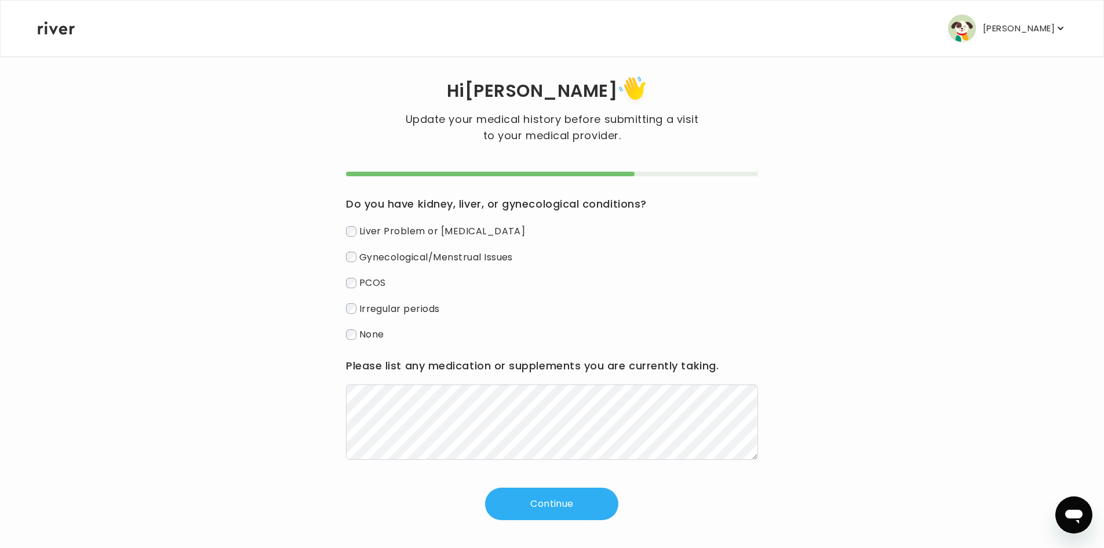
scroll to position [20, 0]
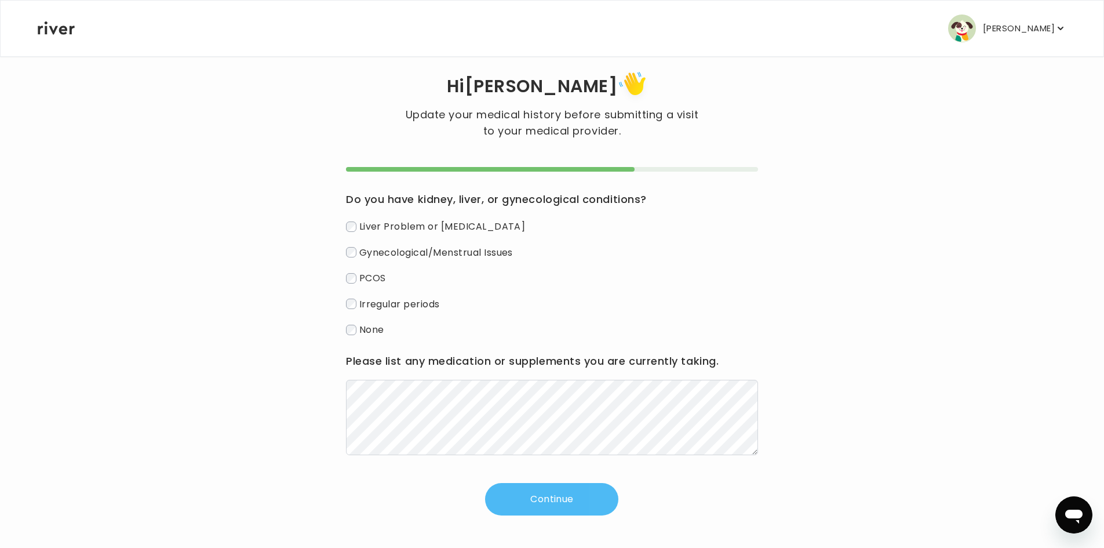
click at [548, 506] on button "Continue" at bounding box center [551, 499] width 133 height 32
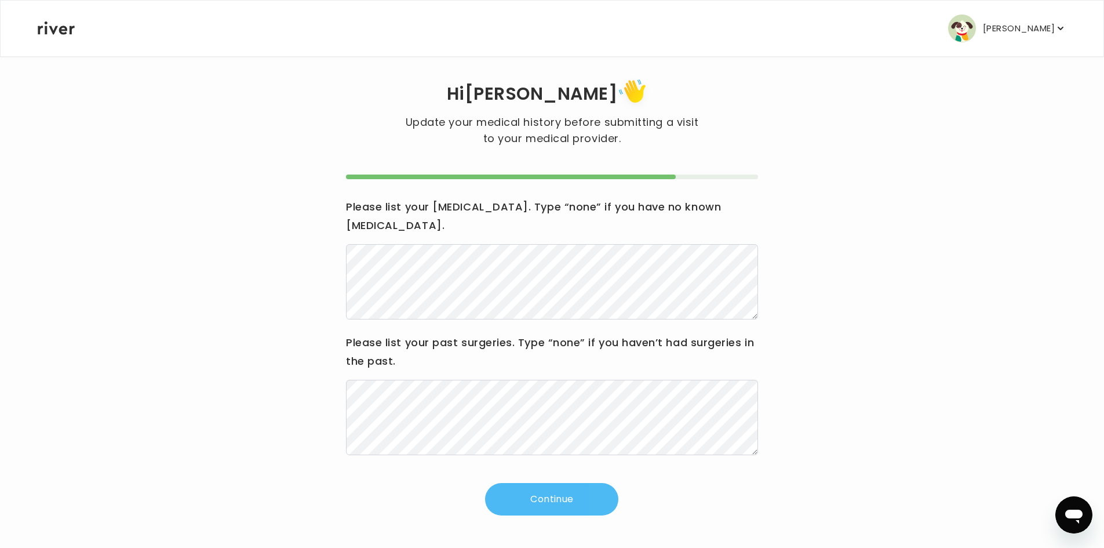
scroll to position [0, 0]
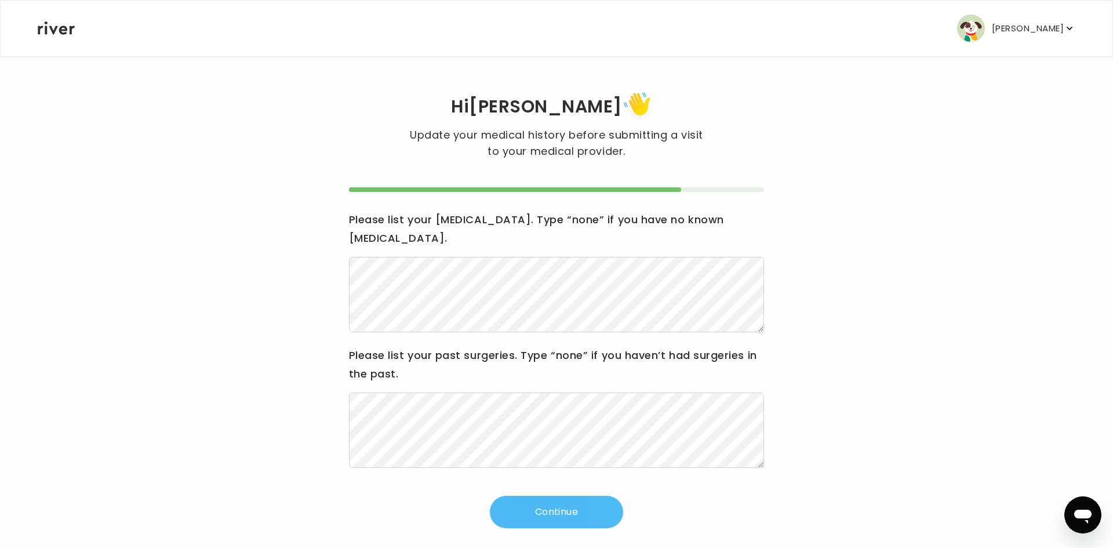
click at [515, 504] on button "Continue" at bounding box center [556, 512] width 133 height 32
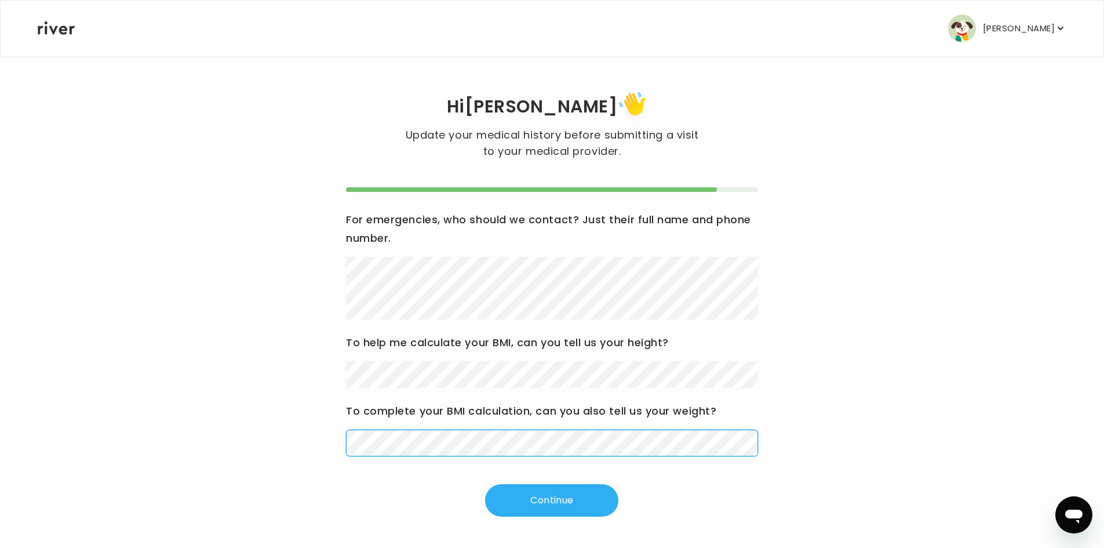
scroll to position [1, 0]
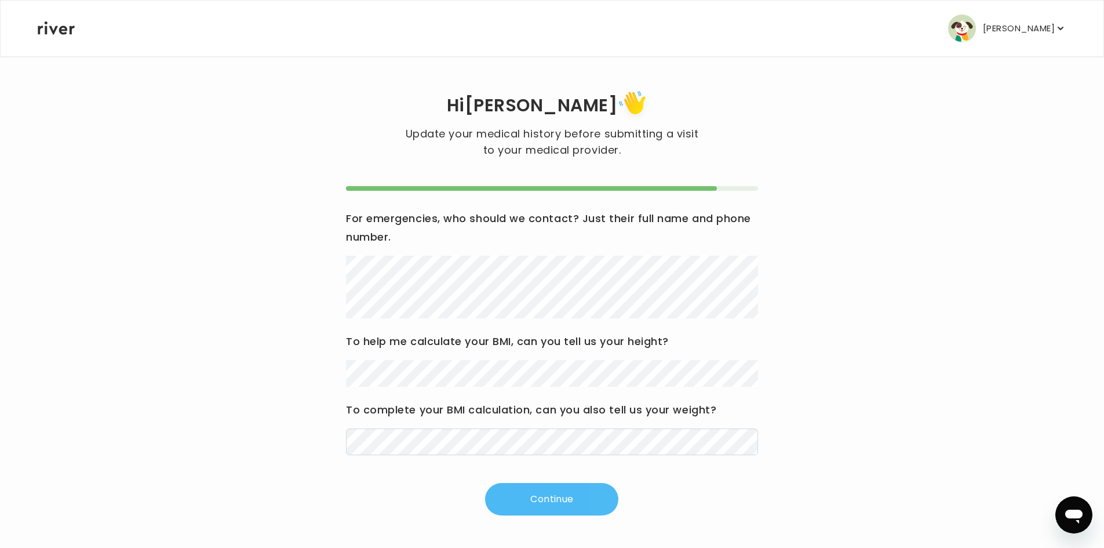
click at [540, 502] on button "Continue" at bounding box center [551, 499] width 133 height 32
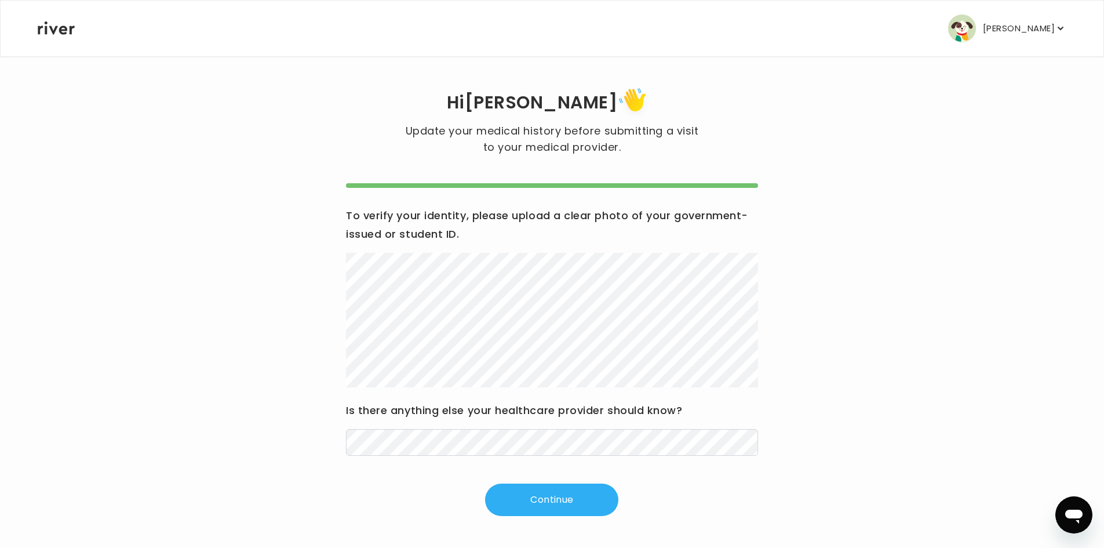
scroll to position [5, 0]
click at [530, 497] on button "Continue" at bounding box center [551, 499] width 133 height 32
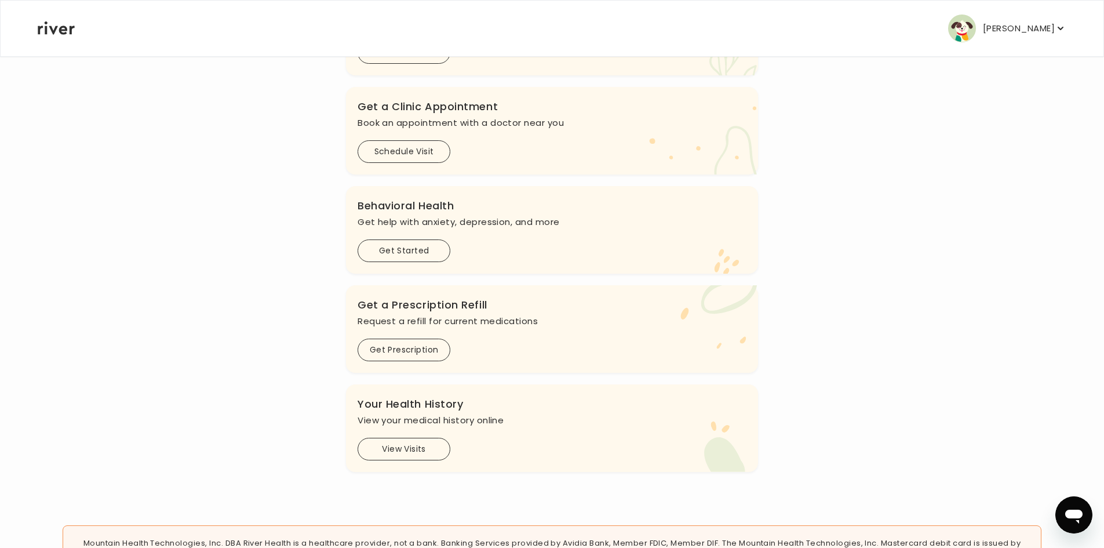
scroll to position [236, 0]
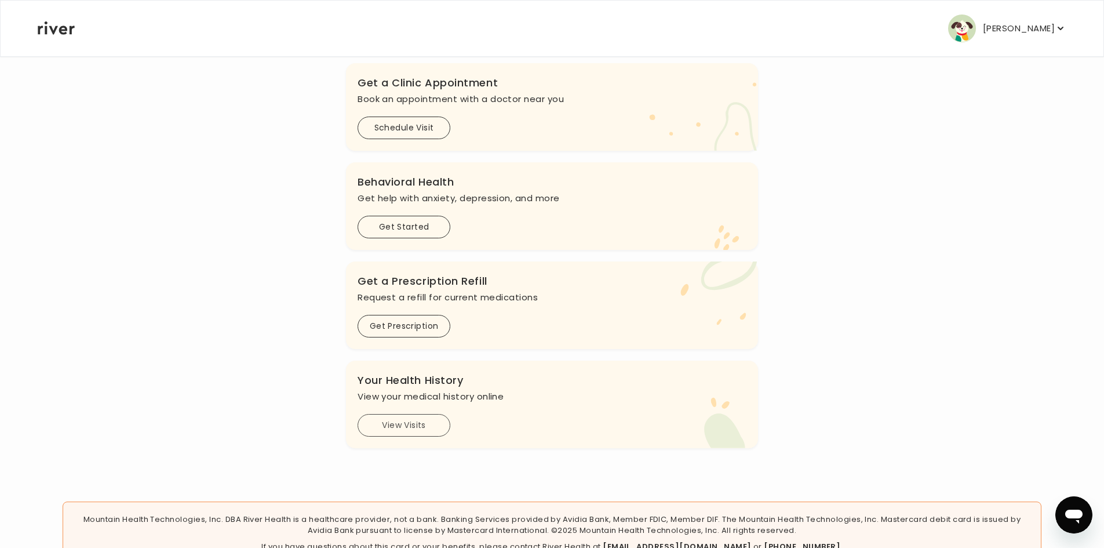
click at [384, 427] on button "View Visits" at bounding box center [404, 425] width 93 height 23
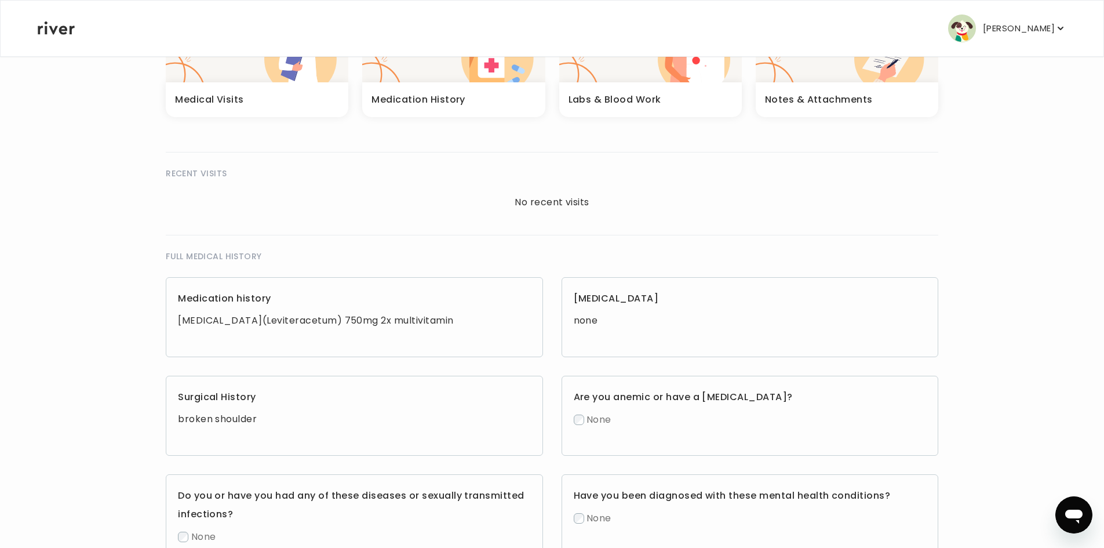
scroll to position [104, 0]
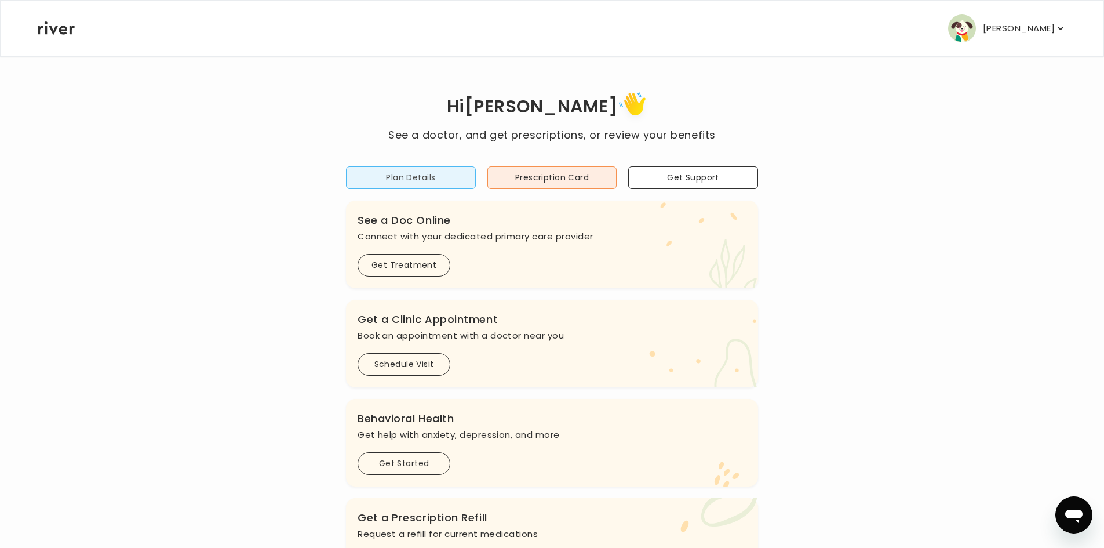
click at [413, 177] on button "Plan Details" at bounding box center [411, 177] width 130 height 23
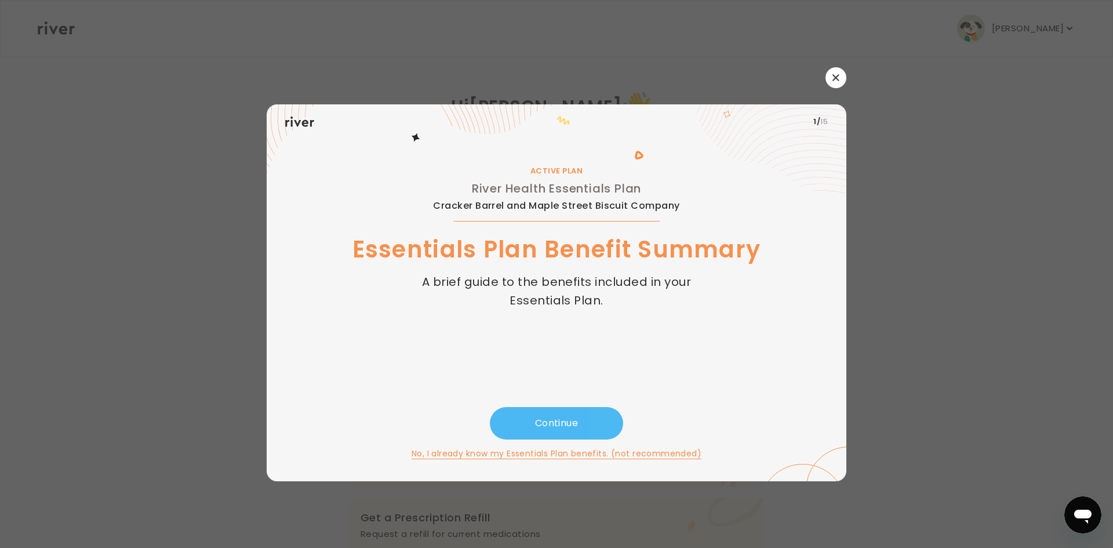
click at [567, 411] on button "Continue" at bounding box center [556, 423] width 133 height 32
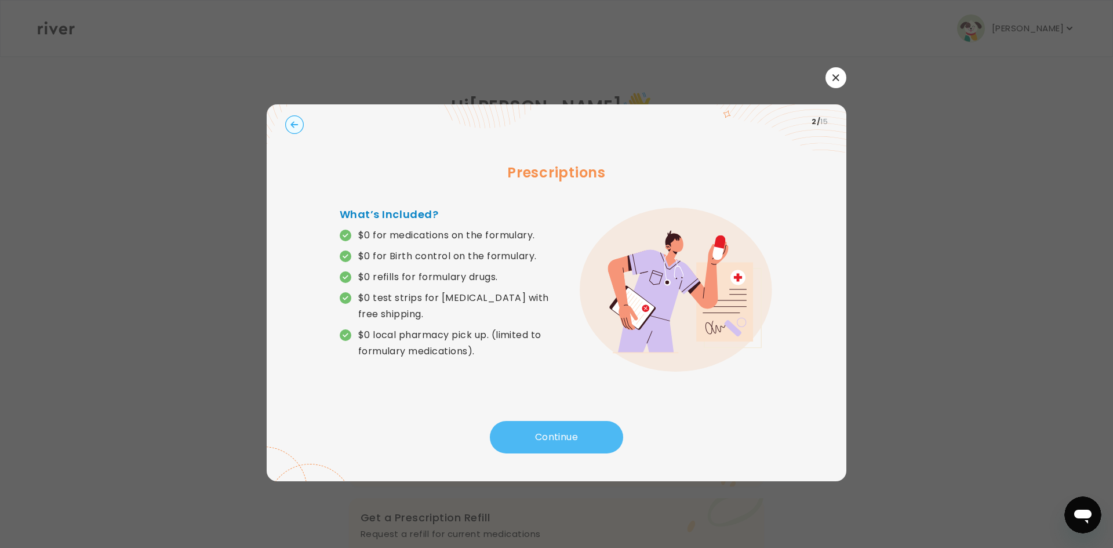
click at [523, 435] on button "Continue" at bounding box center [556, 437] width 133 height 32
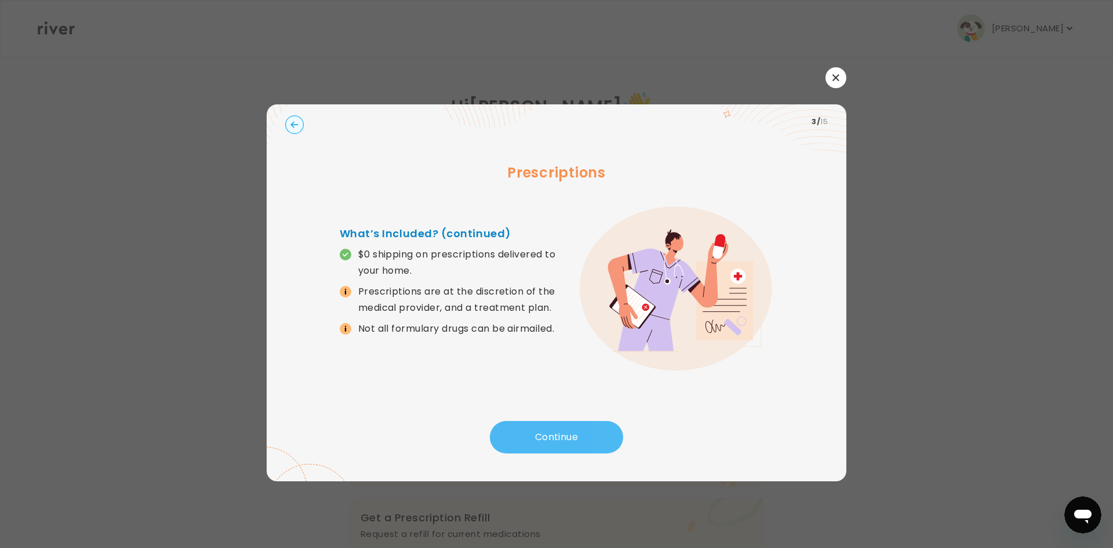
click at [529, 432] on button "Continue" at bounding box center [556, 437] width 133 height 32
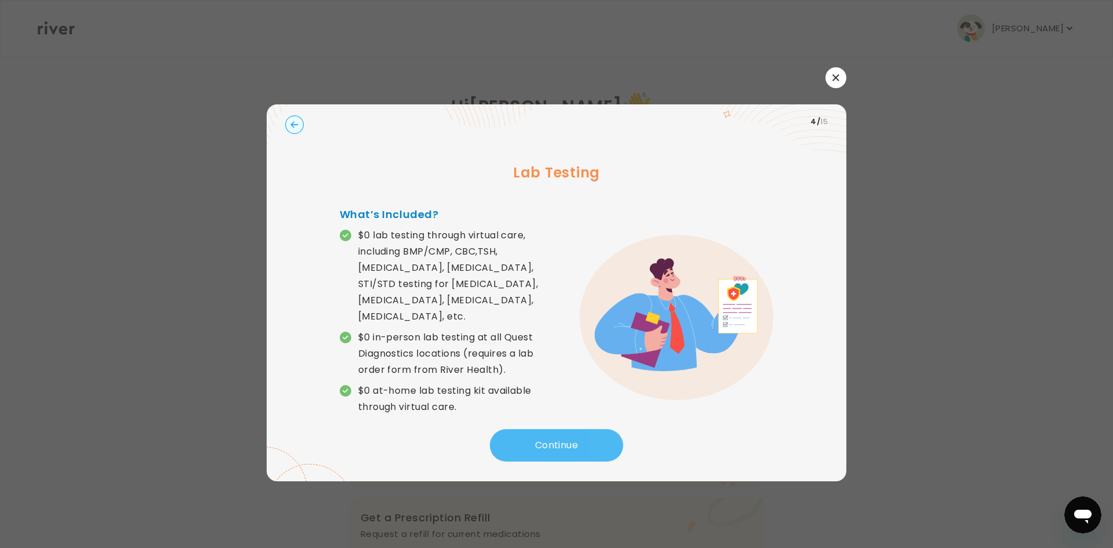
click at [535, 442] on button "Continue" at bounding box center [556, 445] width 133 height 32
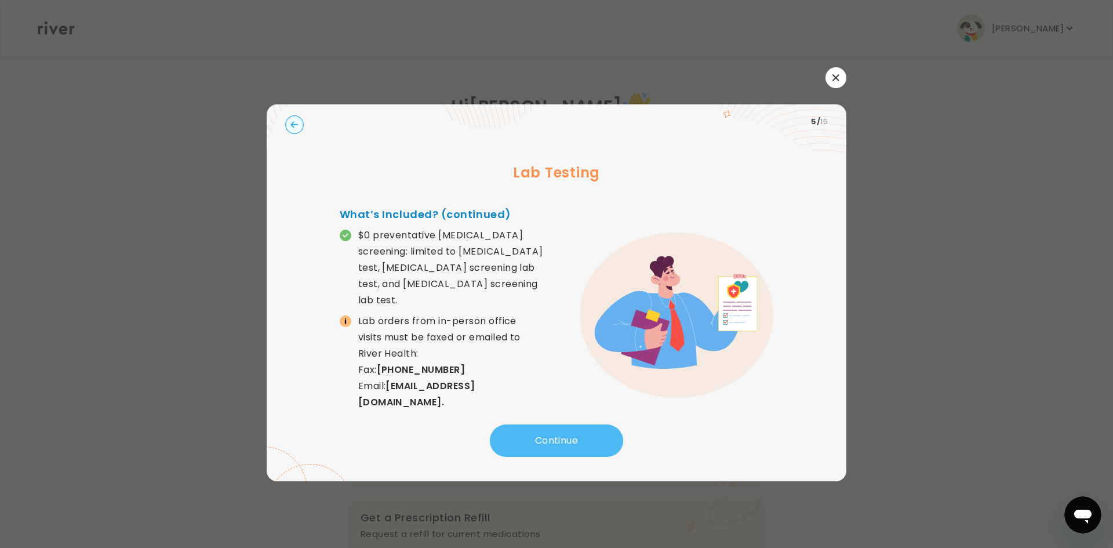
click at [539, 442] on button "Continue" at bounding box center [556, 440] width 133 height 32
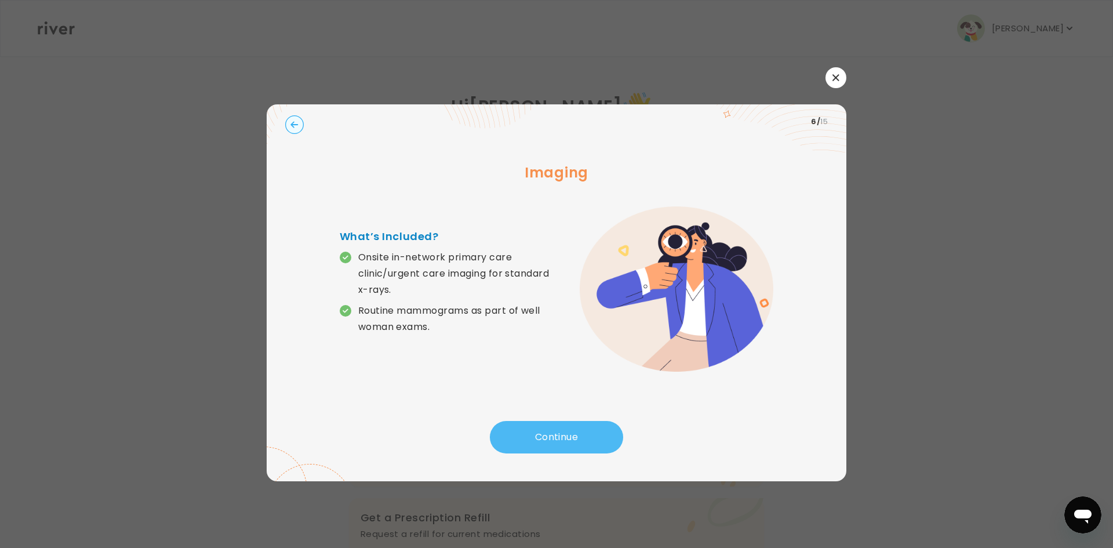
click at [539, 442] on button "Continue" at bounding box center [556, 437] width 133 height 32
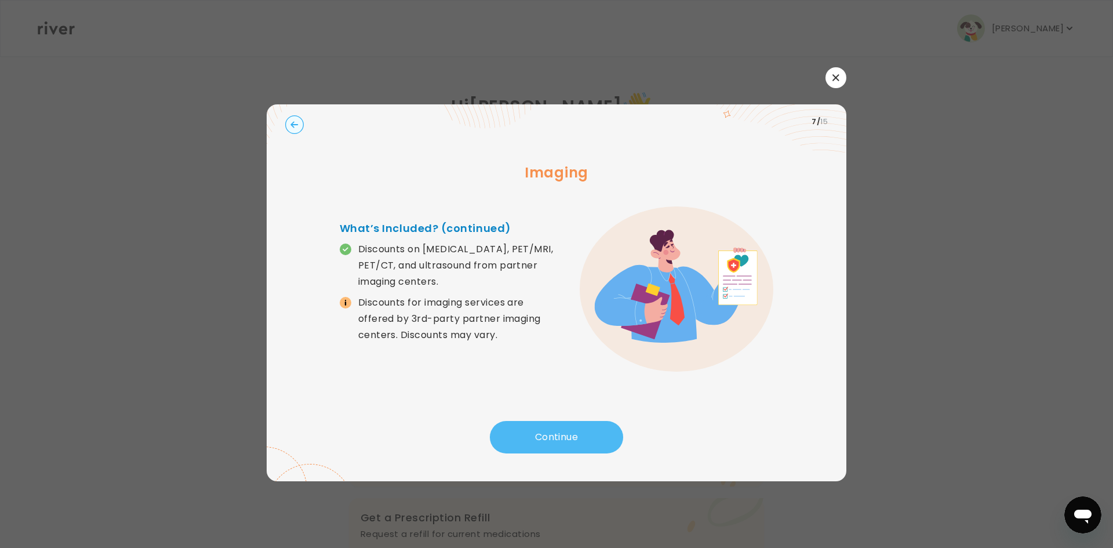
click at [539, 442] on button "Continue" at bounding box center [556, 437] width 133 height 32
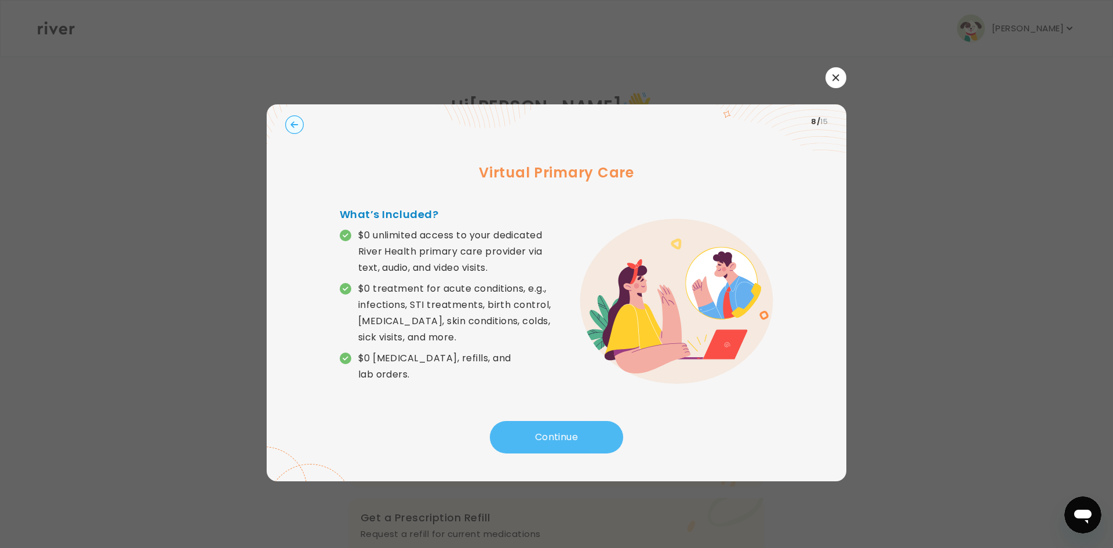
click at [539, 442] on button "Continue" at bounding box center [556, 437] width 133 height 32
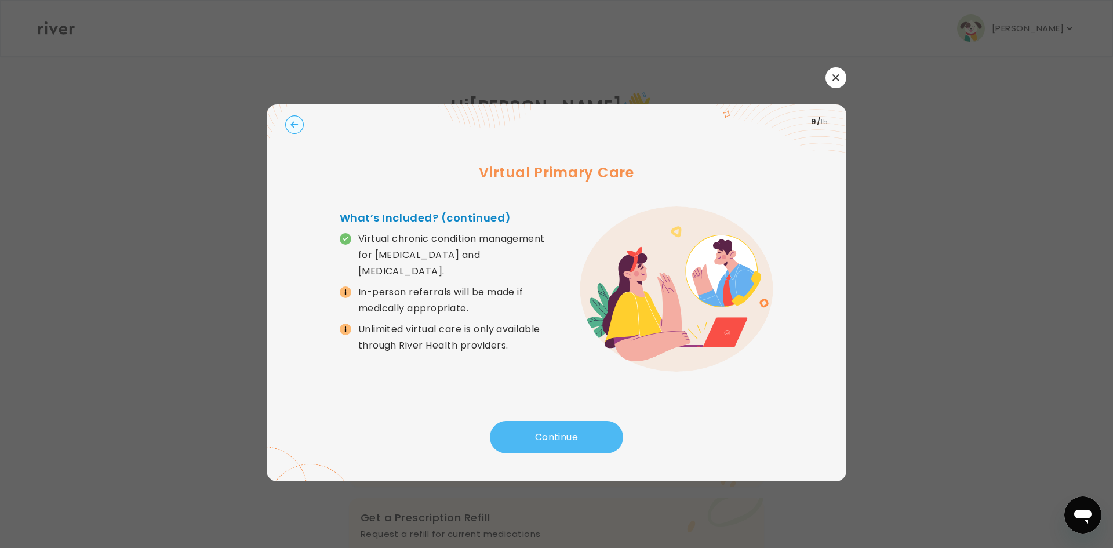
click at [539, 442] on button "Continue" at bounding box center [556, 437] width 133 height 32
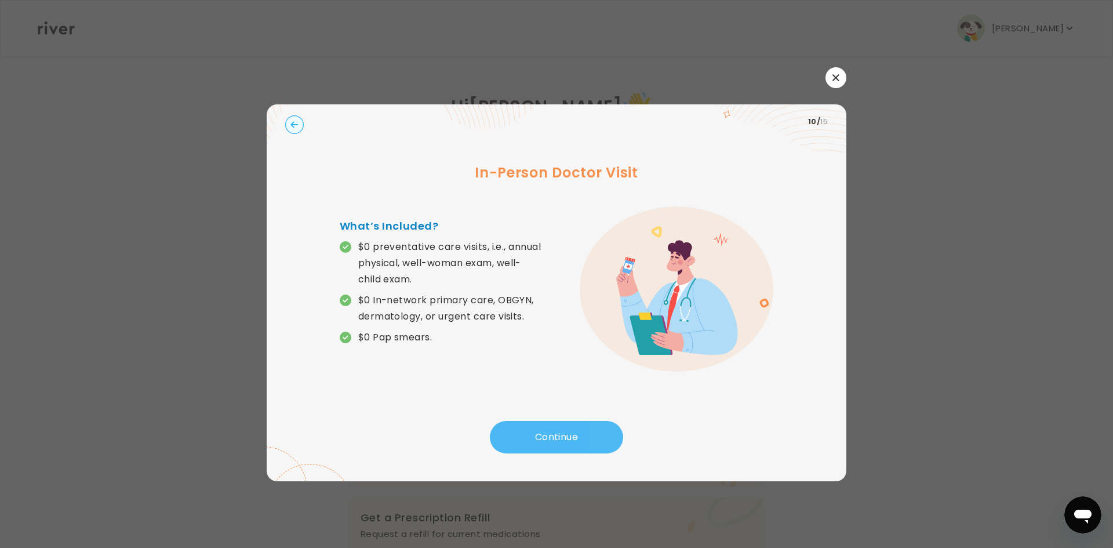
click at [539, 443] on button "Continue" at bounding box center [556, 437] width 133 height 32
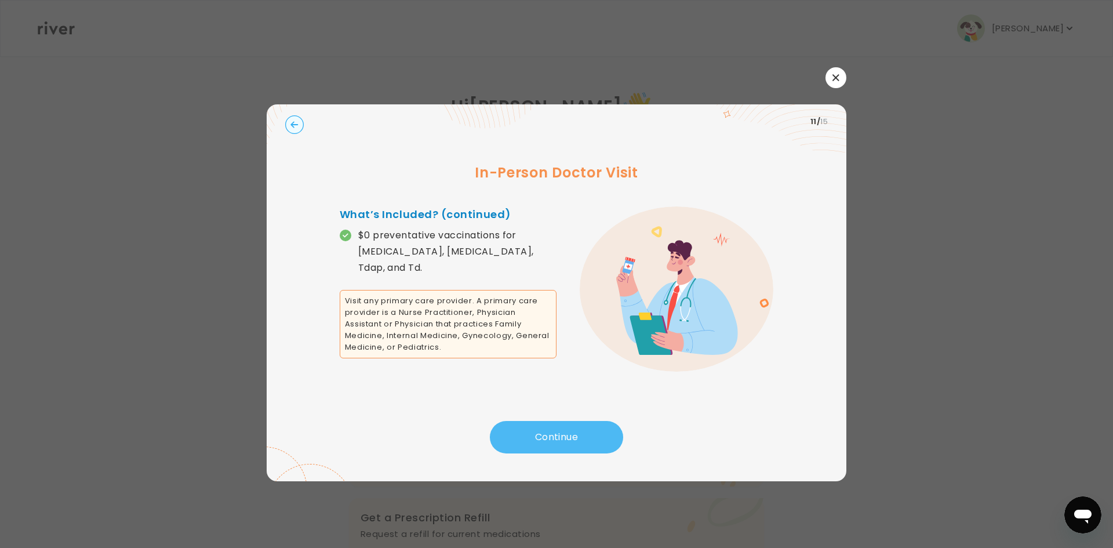
click at [540, 443] on button "Continue" at bounding box center [556, 437] width 133 height 32
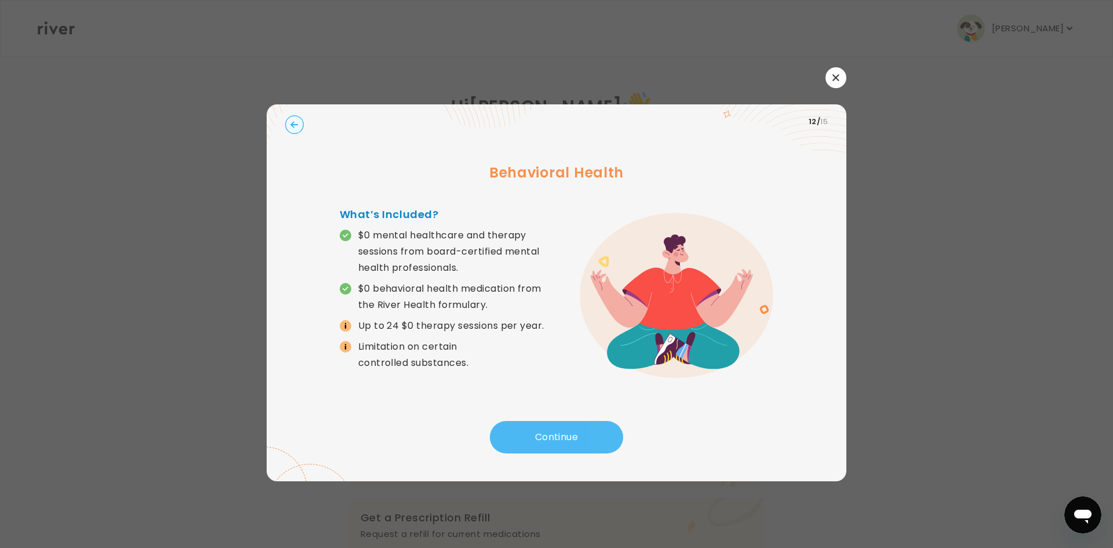
click at [540, 443] on button "Continue" at bounding box center [556, 437] width 133 height 32
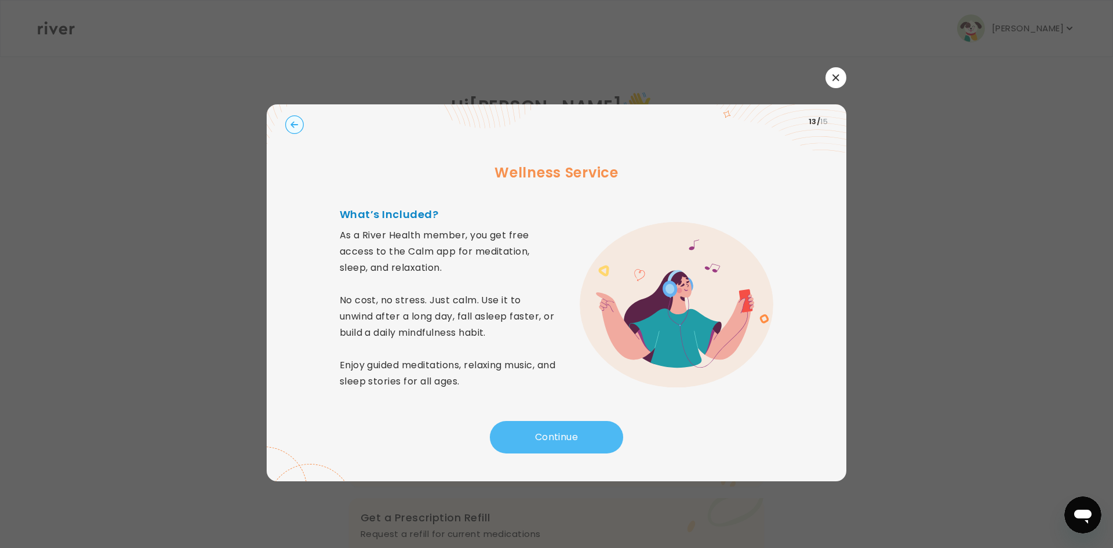
click at [540, 444] on button "Continue" at bounding box center [556, 437] width 133 height 32
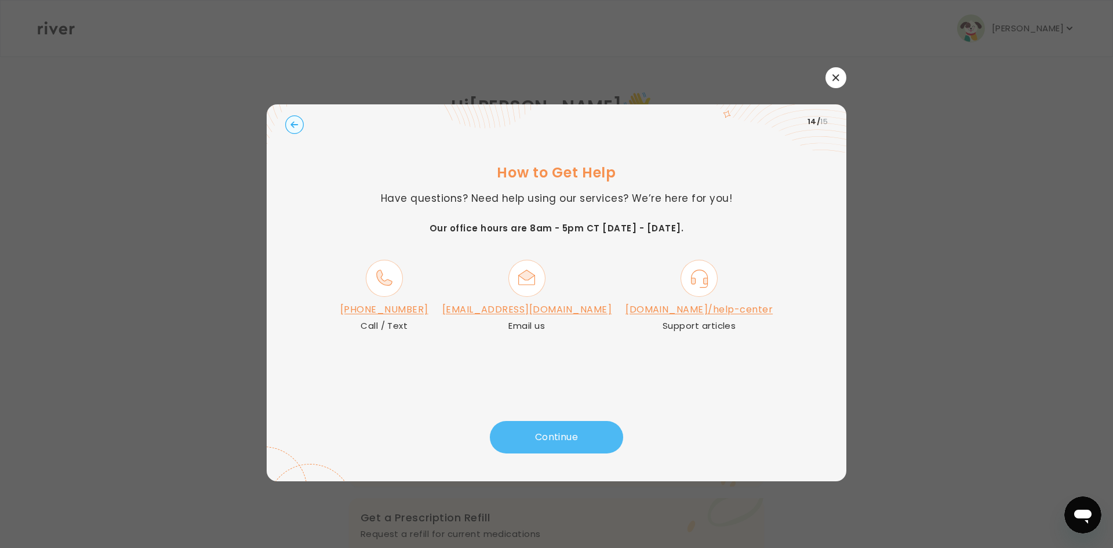
click at [549, 436] on button "Continue" at bounding box center [556, 437] width 133 height 32
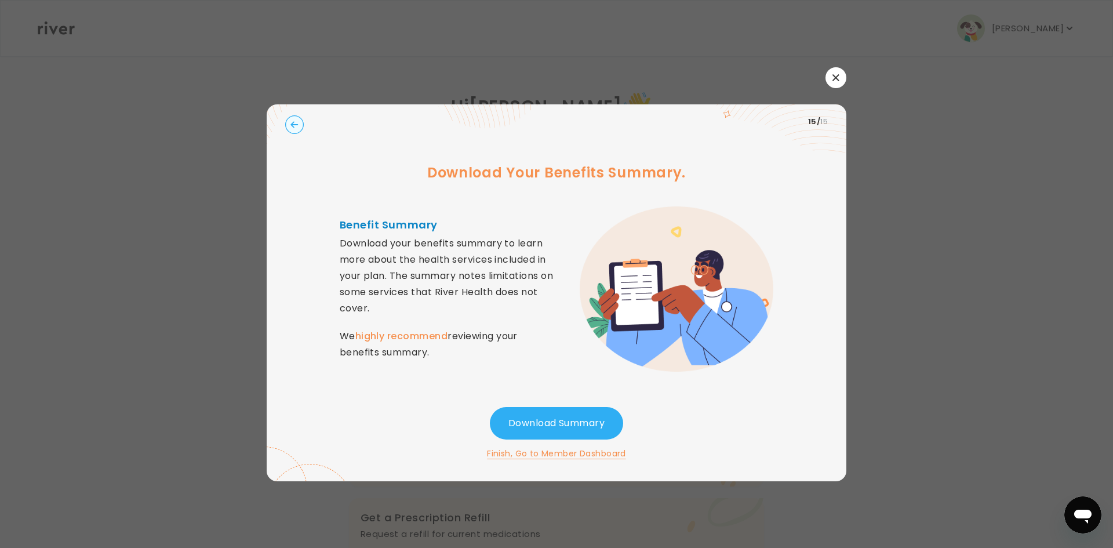
click at [544, 458] on button "Finish, Go to Member Dashboard" at bounding box center [556, 453] width 139 height 14
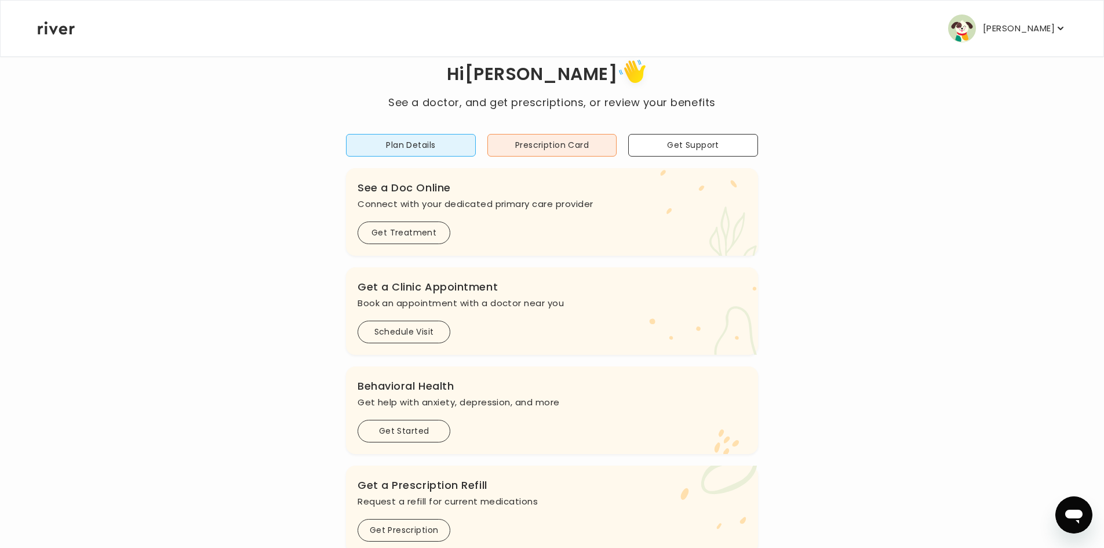
scroll to position [58, 0]
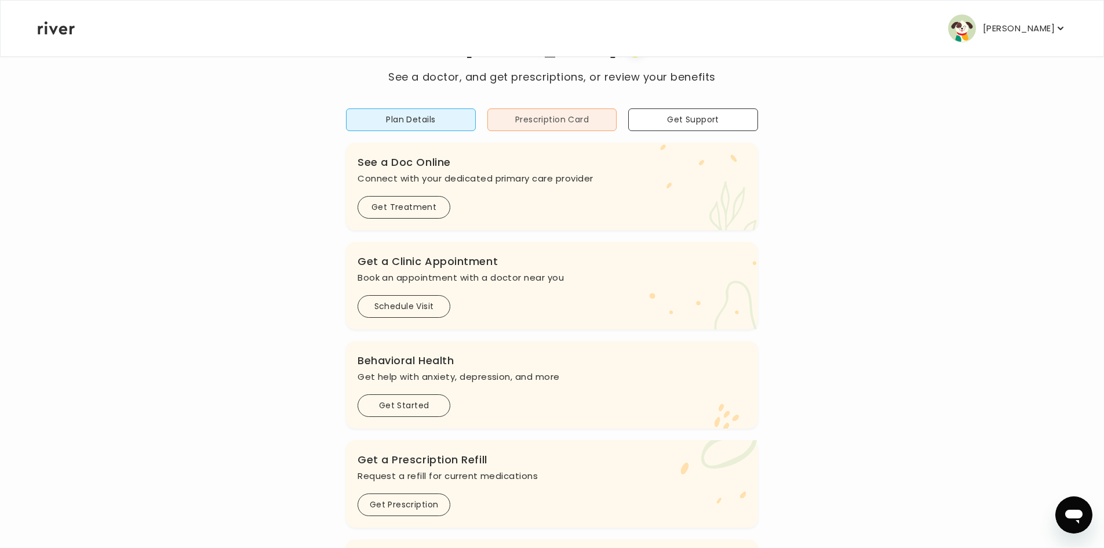
click at [516, 115] on button "Prescription Card" at bounding box center [552, 119] width 130 height 23
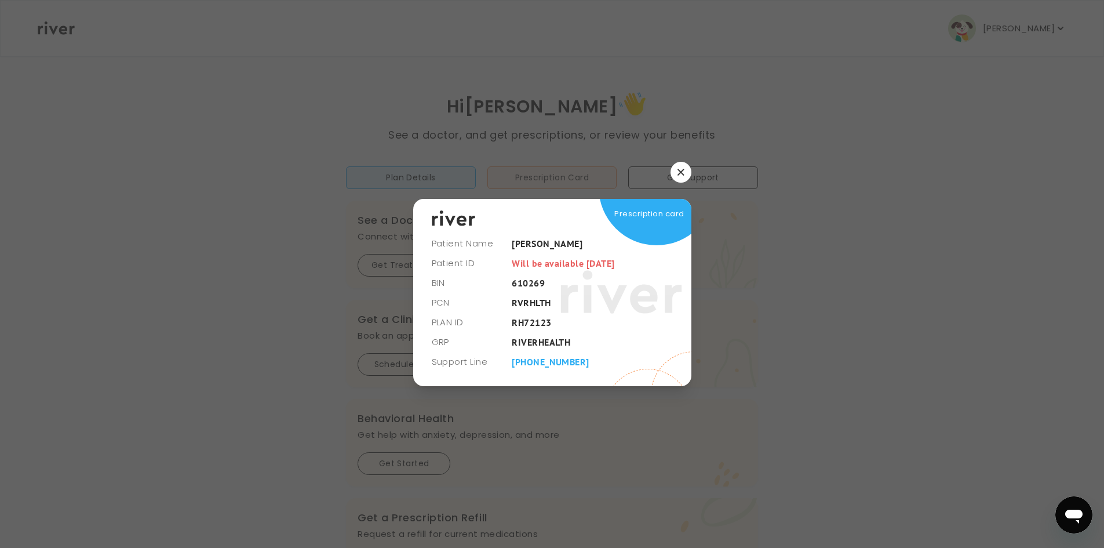
scroll to position [0, 0]
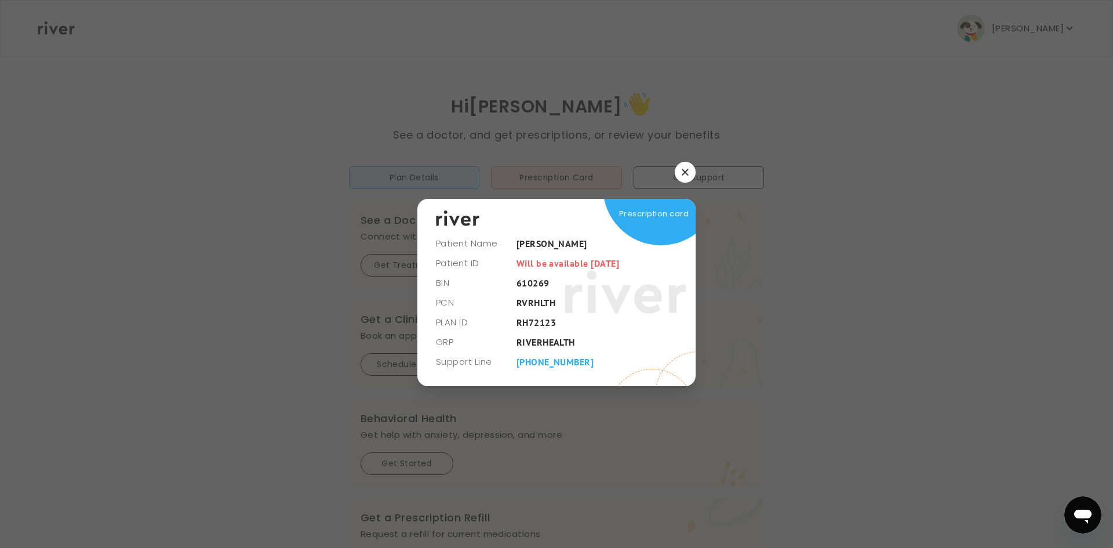
click at [687, 164] on button "button" at bounding box center [685, 172] width 21 height 21
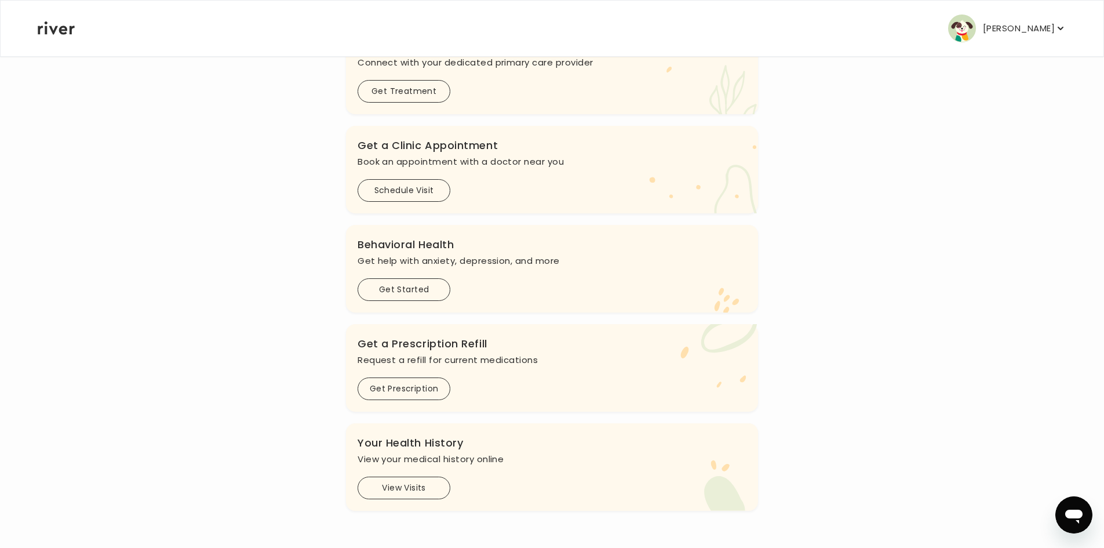
scroll to position [116, 0]
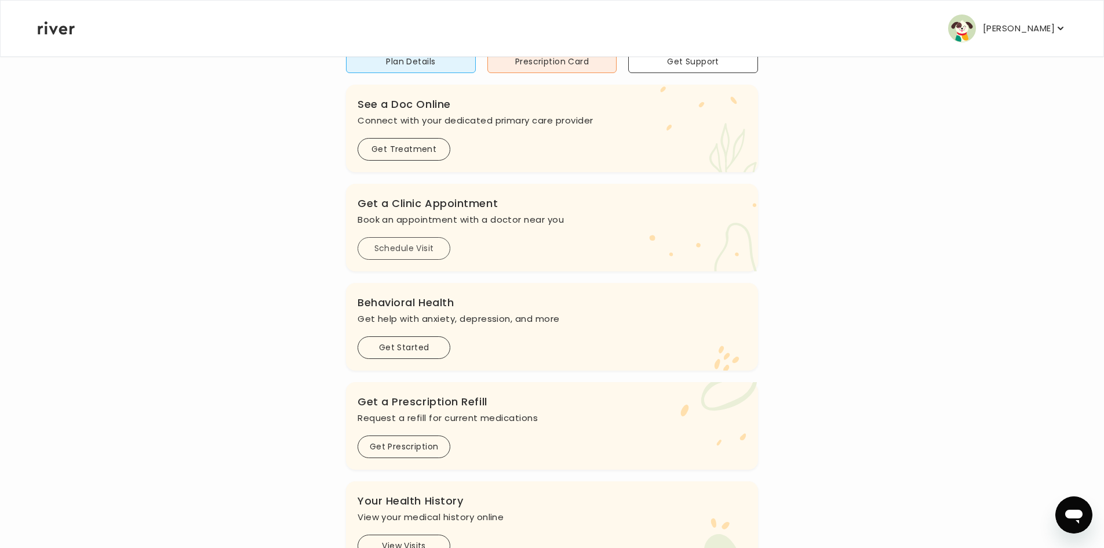
click at [404, 249] on button "Schedule Visit" at bounding box center [404, 248] width 93 height 23
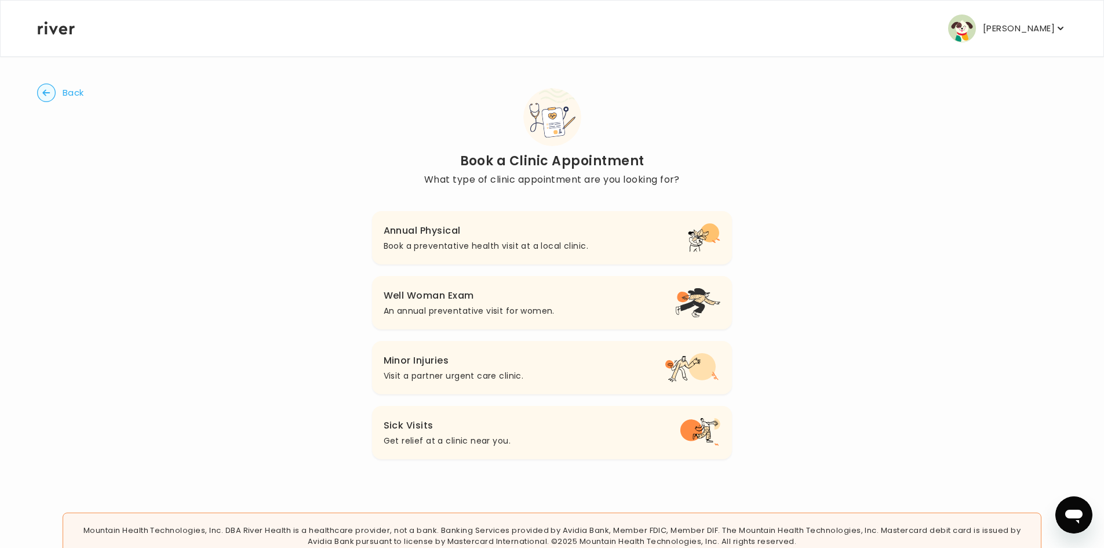
click at [50, 90] on circle "button" at bounding box center [47, 93] width 18 height 18
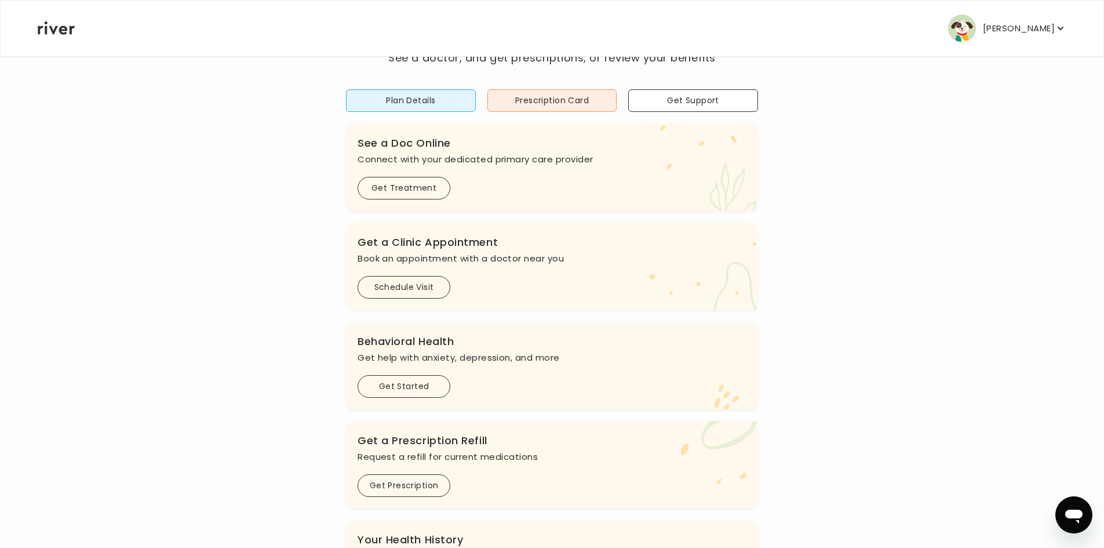
scroll to position [58, 0]
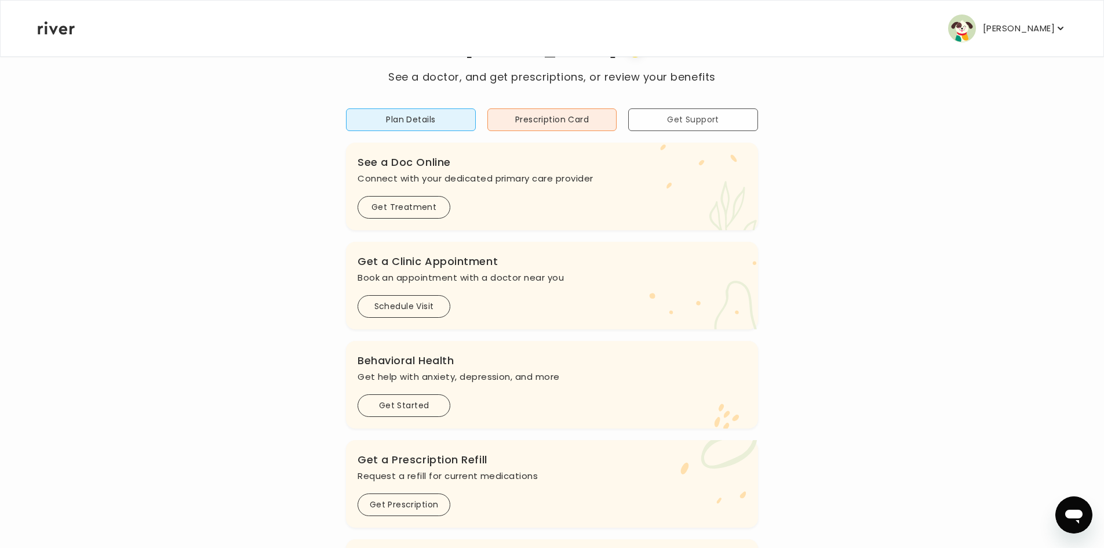
click at [714, 125] on button "Get Support" at bounding box center [693, 119] width 130 height 23
drag, startPoint x: 639, startPoint y: 173, endPoint x: 12, endPoint y: 2, distance: 650.6
click at [639, 131] on button "Get Support" at bounding box center [693, 119] width 130 height 23
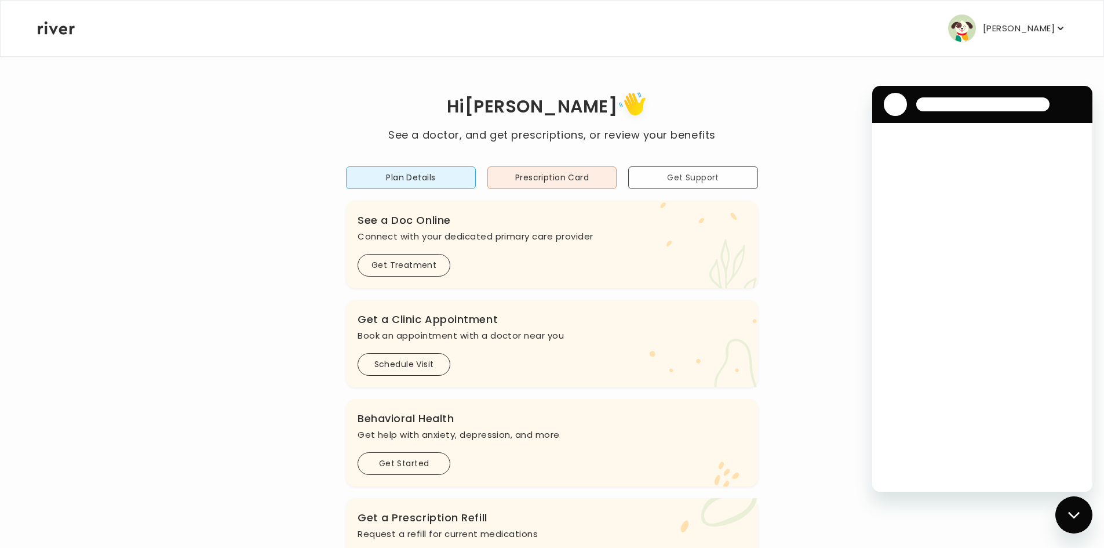
scroll to position [0, 0]
drag, startPoint x: 1082, startPoint y: 514, endPoint x: 1225, endPoint y: 841, distance: 357.1
click at [1082, 514] on div "Close messaging window" at bounding box center [1074, 514] width 35 height 35
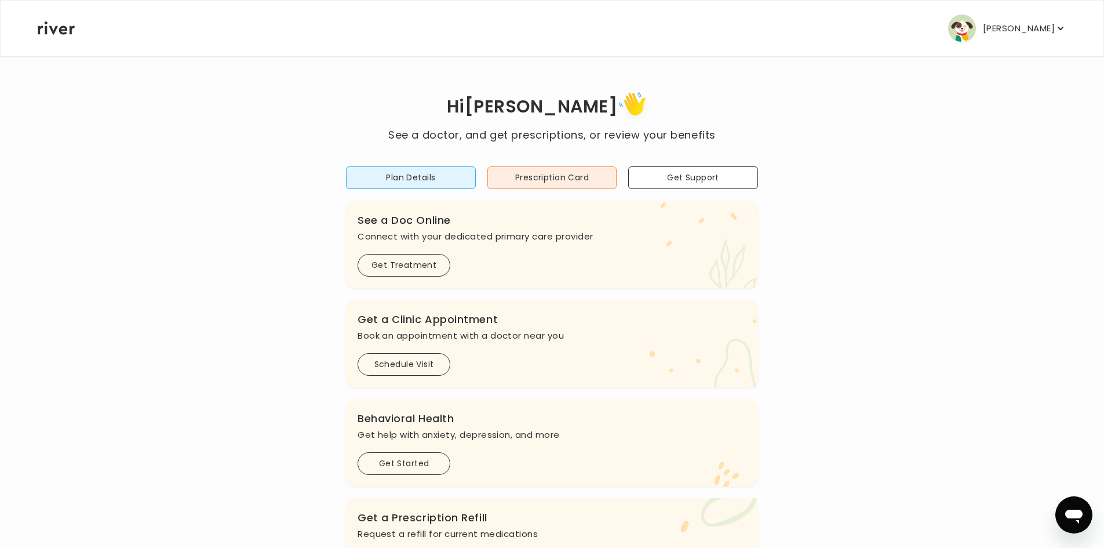
click at [1022, 26] on p "[PERSON_NAME]" at bounding box center [1019, 28] width 72 height 16
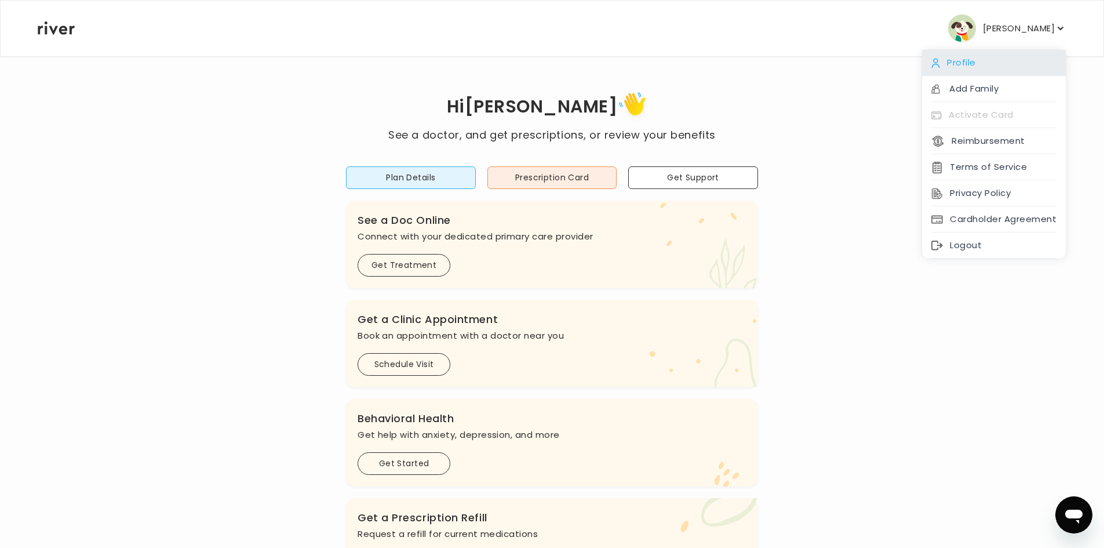
click at [981, 63] on div "Profile" at bounding box center [994, 63] width 144 height 26
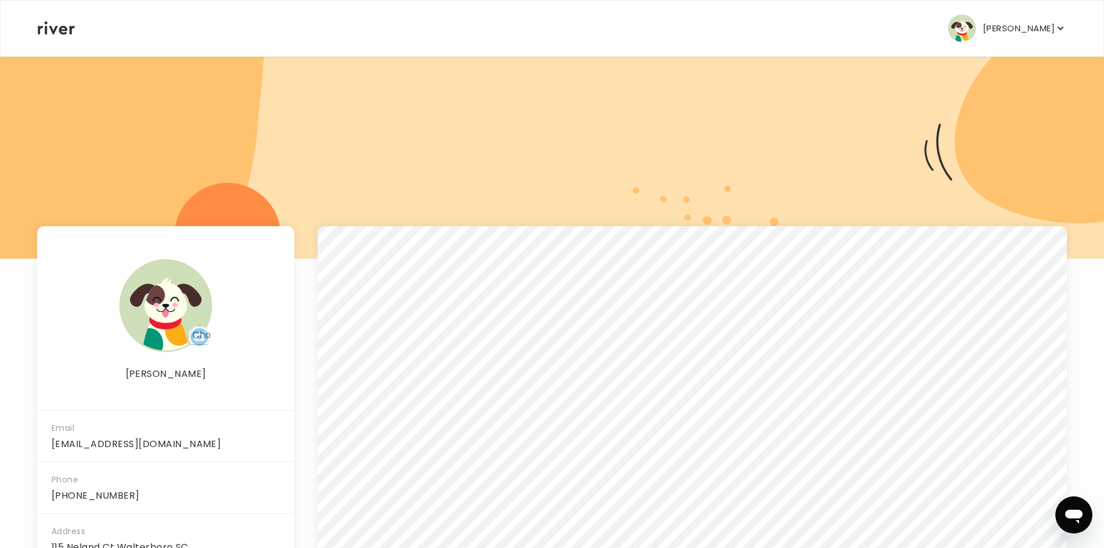
click at [988, 38] on button "[PERSON_NAME]" at bounding box center [1007, 28] width 118 height 28
